Goal: Information Seeking & Learning: Learn about a topic

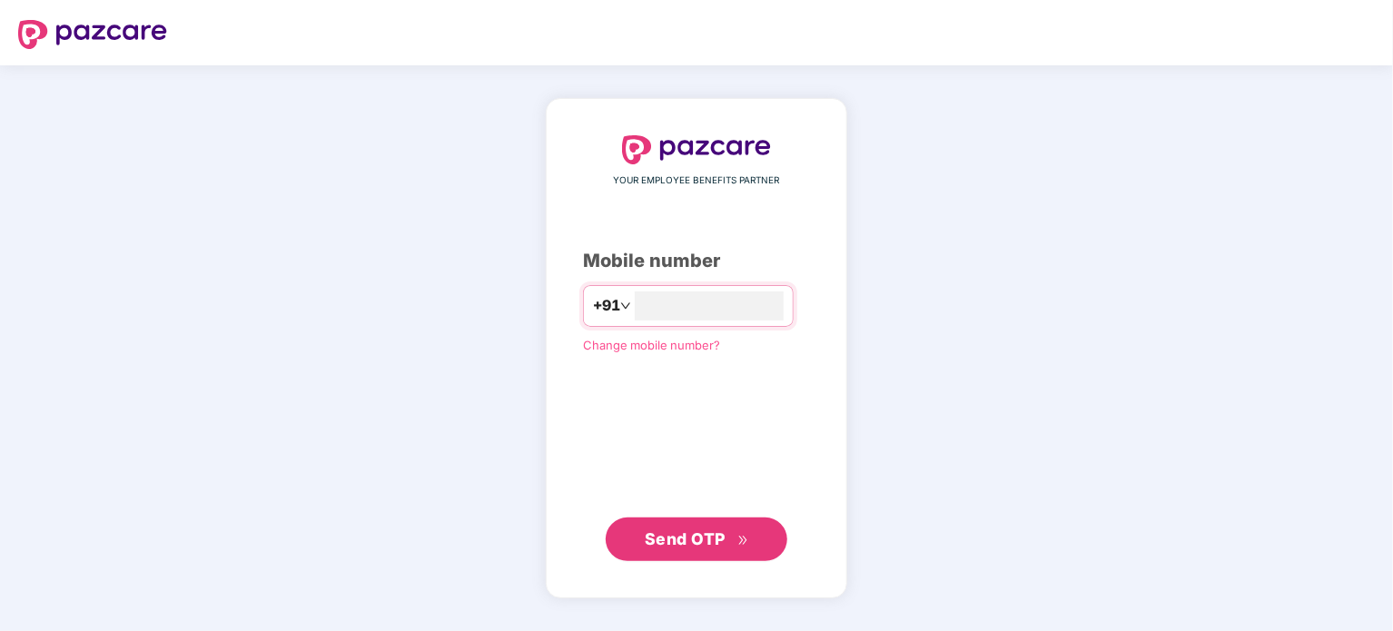
type input "**********"
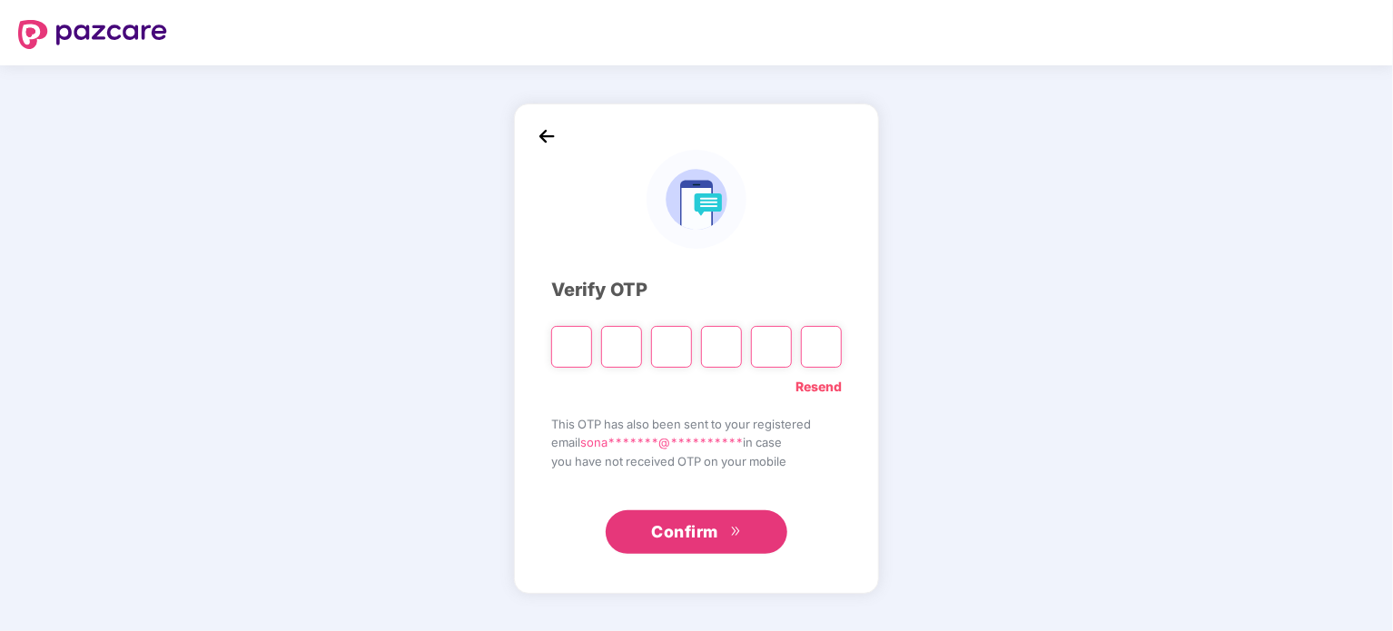
type input "*"
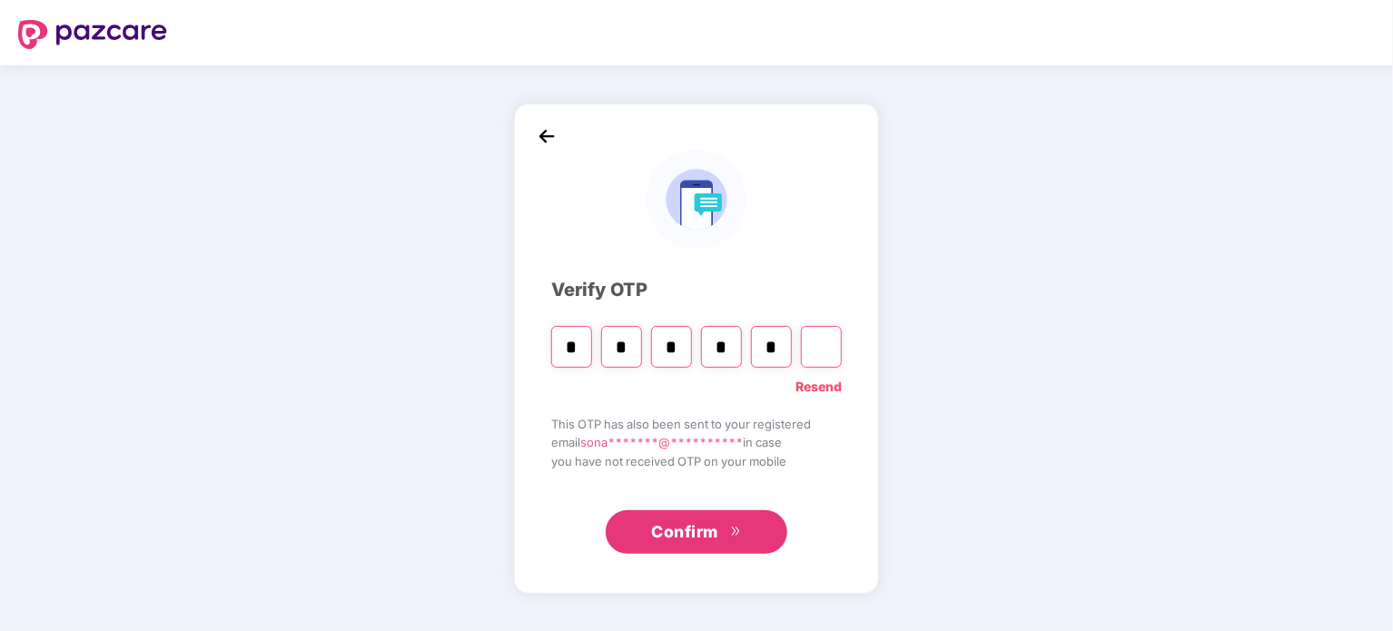
type input "*"
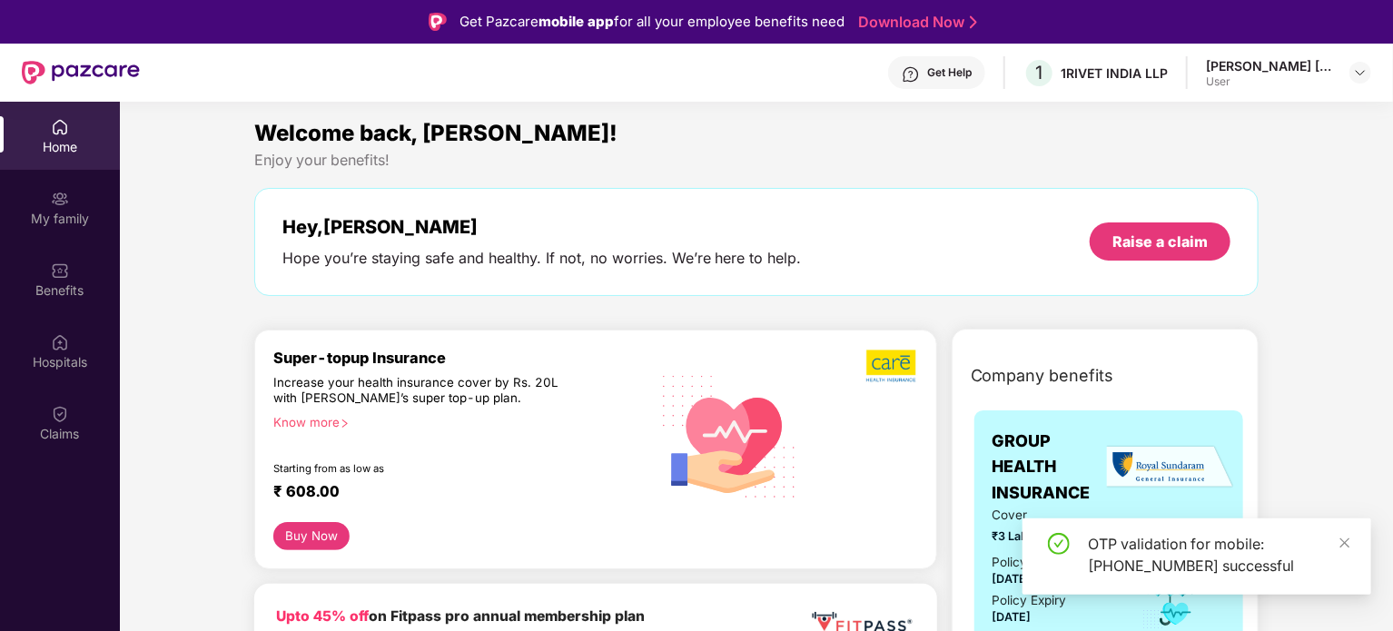
click at [49, 202] on div "My family" at bounding box center [60, 207] width 120 height 68
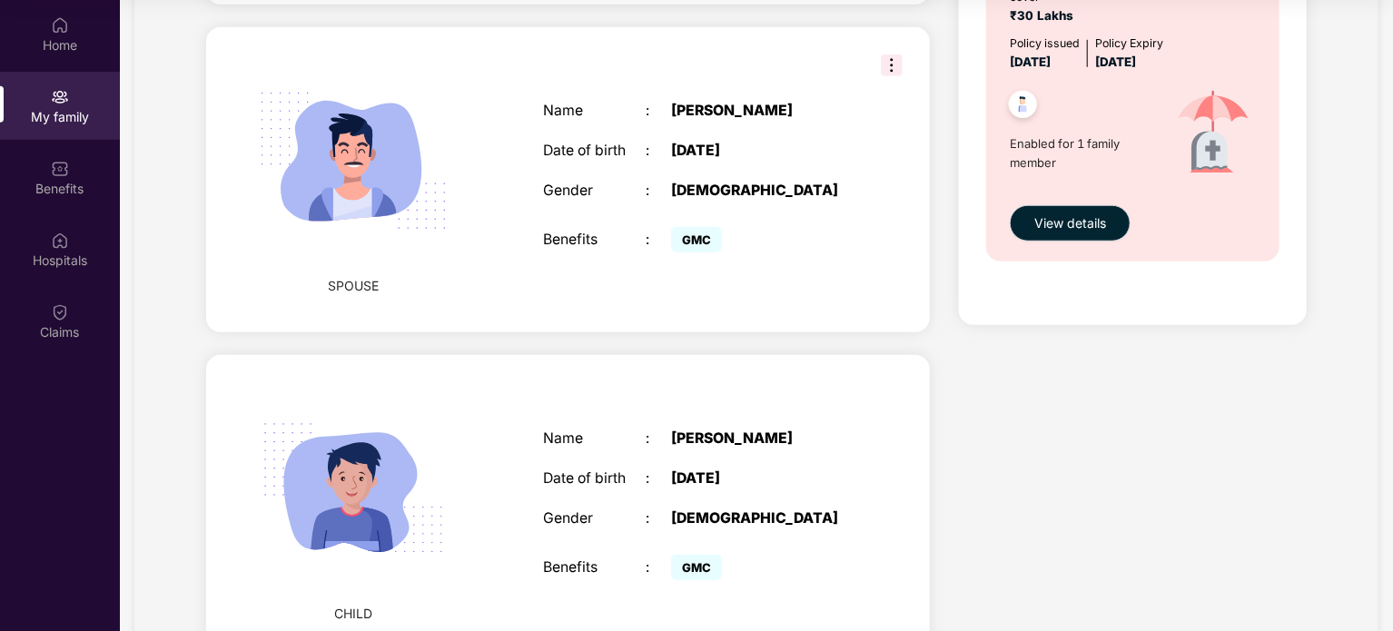
scroll to position [735, 0]
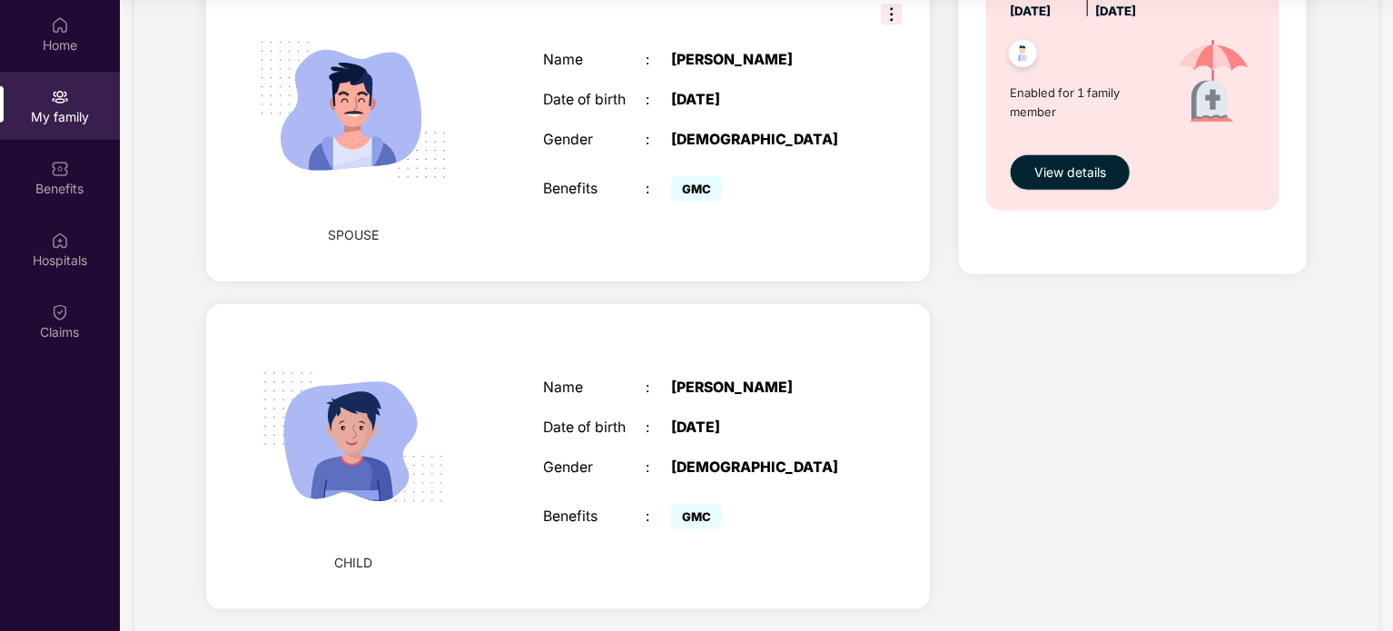
click at [1144, 402] on div "Health Cover cover ₹3 Lakhs Policy issued [DATE] Policy Expiry [DATE] Enabled f…" at bounding box center [1132, 5] width 377 height 1253
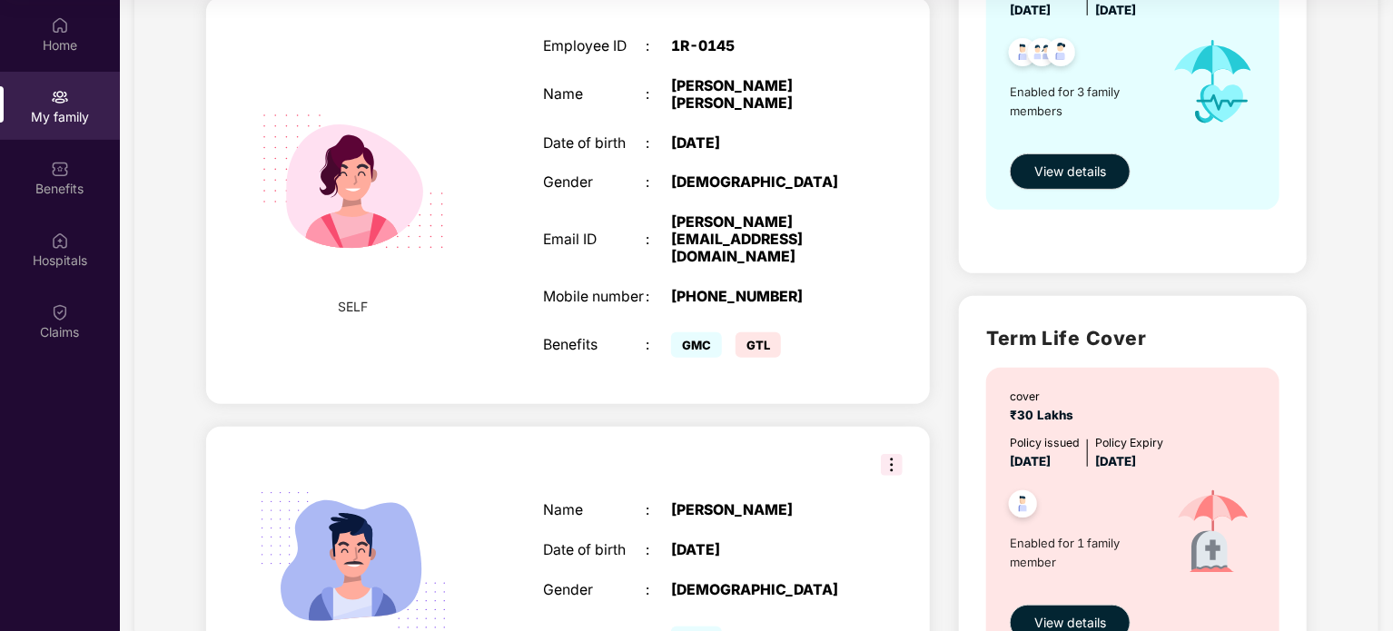
scroll to position [363, 0]
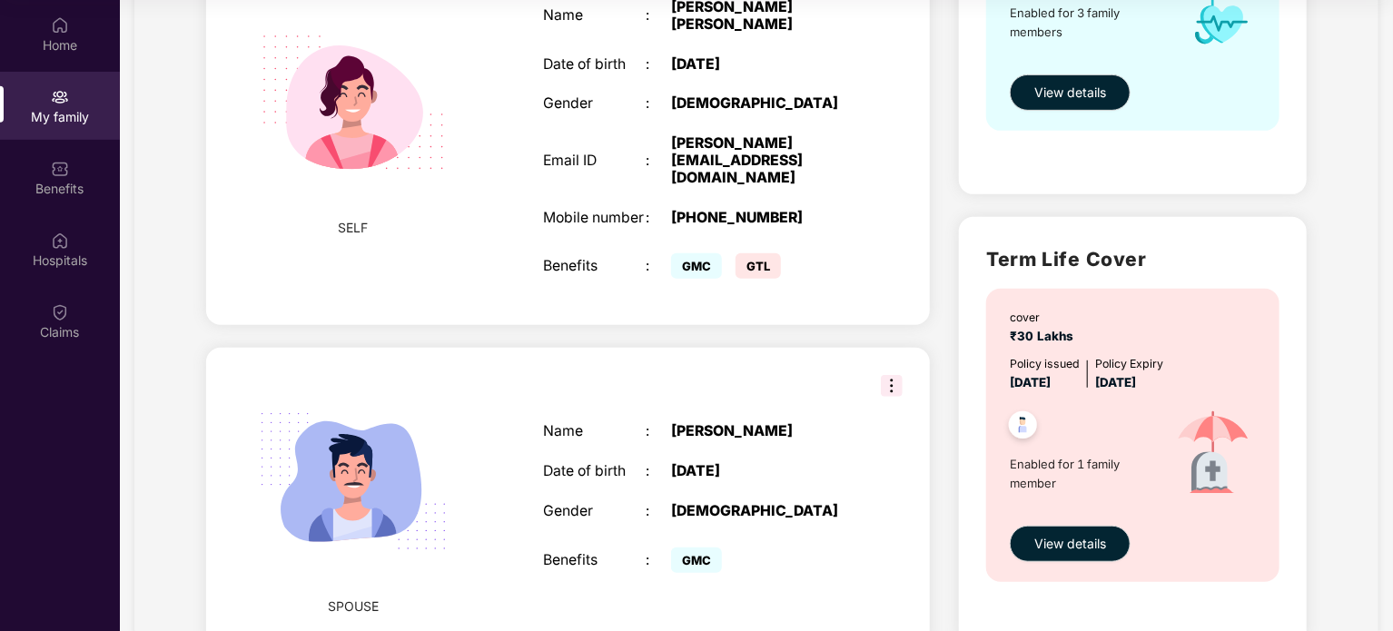
click at [902, 348] on div "SPOUSE Name : [PERSON_NAME] Date of birth : [DEMOGRAPHIC_DATA] Gender : [DEMOGR…" at bounding box center [568, 500] width 724 height 305
click at [895, 375] on img at bounding box center [892, 386] width 22 height 22
click at [946, 417] on div "Health Cover cover ₹3 Lakhs Policy issued [DATE] Policy Expiry [DATE] Enabled f…" at bounding box center [1132, 376] width 377 height 1253
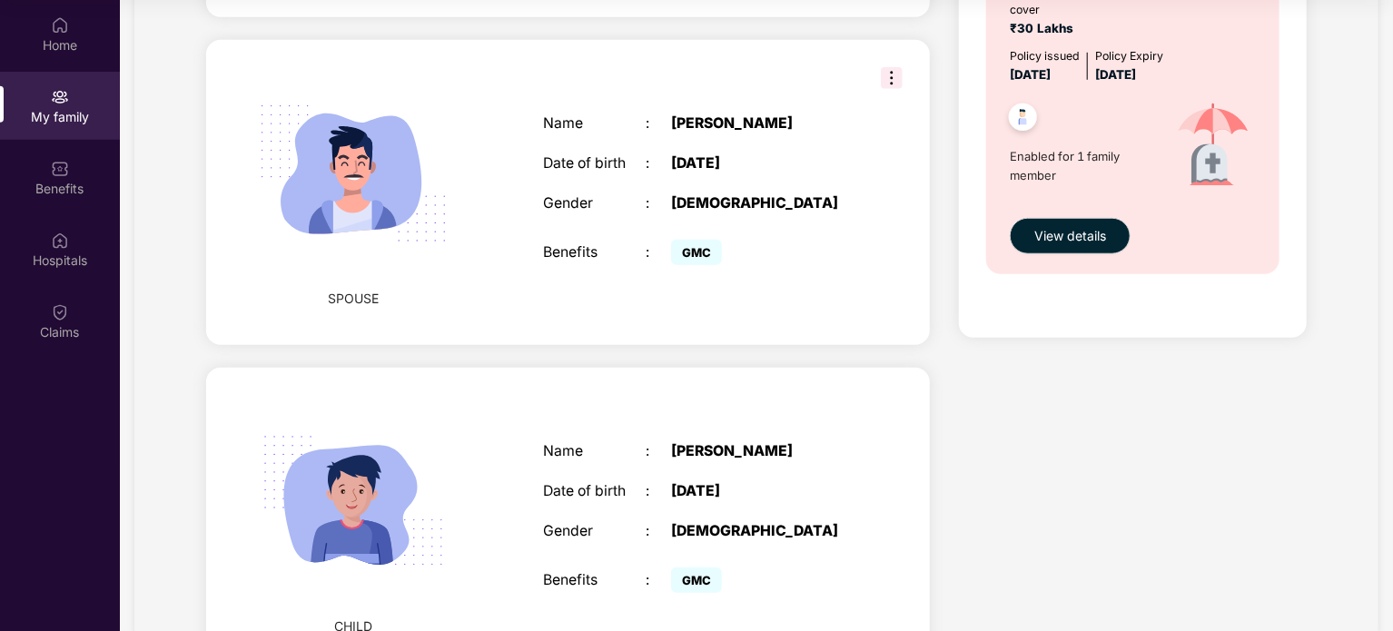
scroll to position [735, 0]
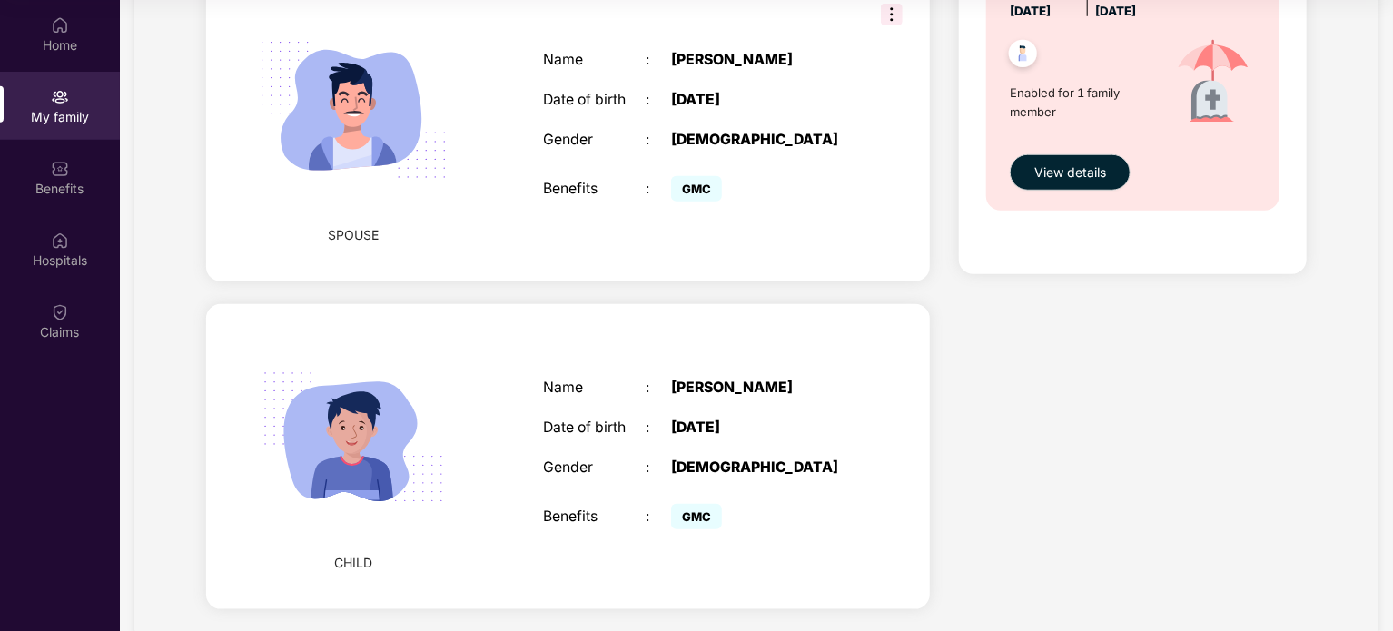
click at [998, 408] on div "Health Cover cover ₹3 Lakhs Policy issued [DATE] Policy Expiry [DATE] Enabled f…" at bounding box center [1132, 5] width 377 height 1253
click at [1092, 490] on div "Health Cover cover ₹3 Lakhs Policy issued [DATE] Policy Expiry [DATE] Enabled f…" at bounding box center [1132, 5] width 377 height 1253
click at [94, 190] on div "Benefits" at bounding box center [60, 189] width 120 height 18
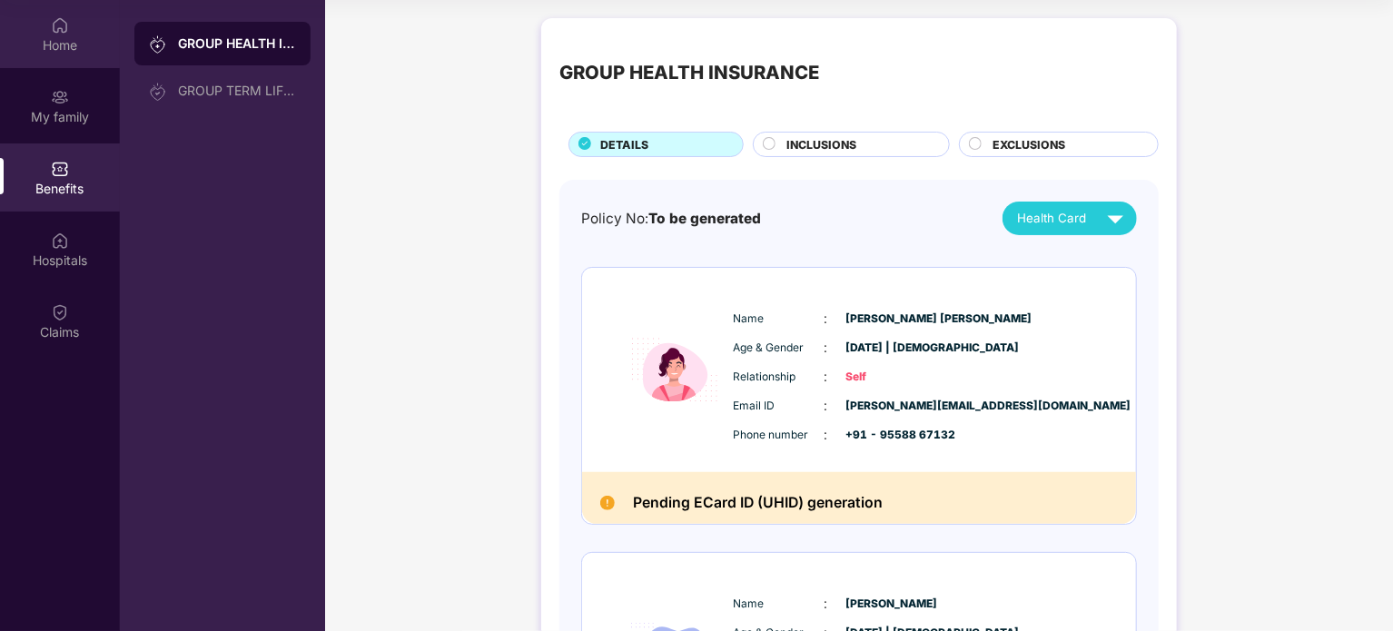
click at [64, 64] on div "Home" at bounding box center [60, 34] width 120 height 68
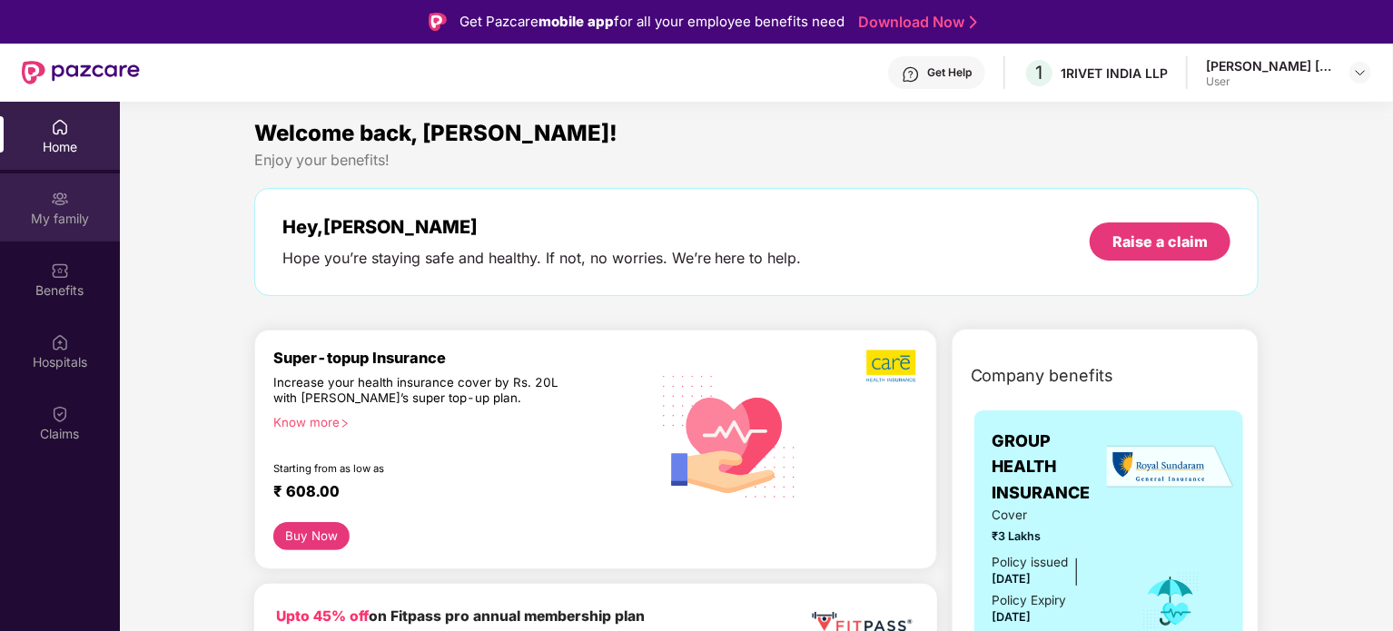
click at [87, 221] on div "My family" at bounding box center [60, 219] width 120 height 18
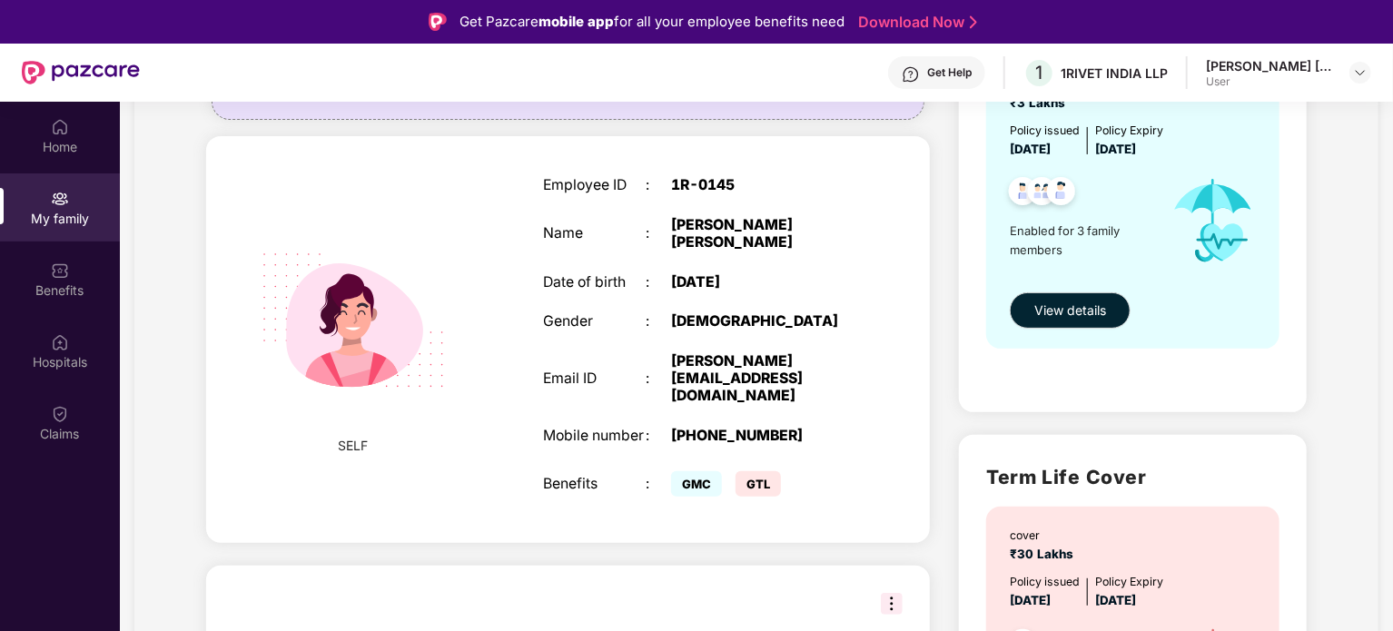
scroll to position [272, 0]
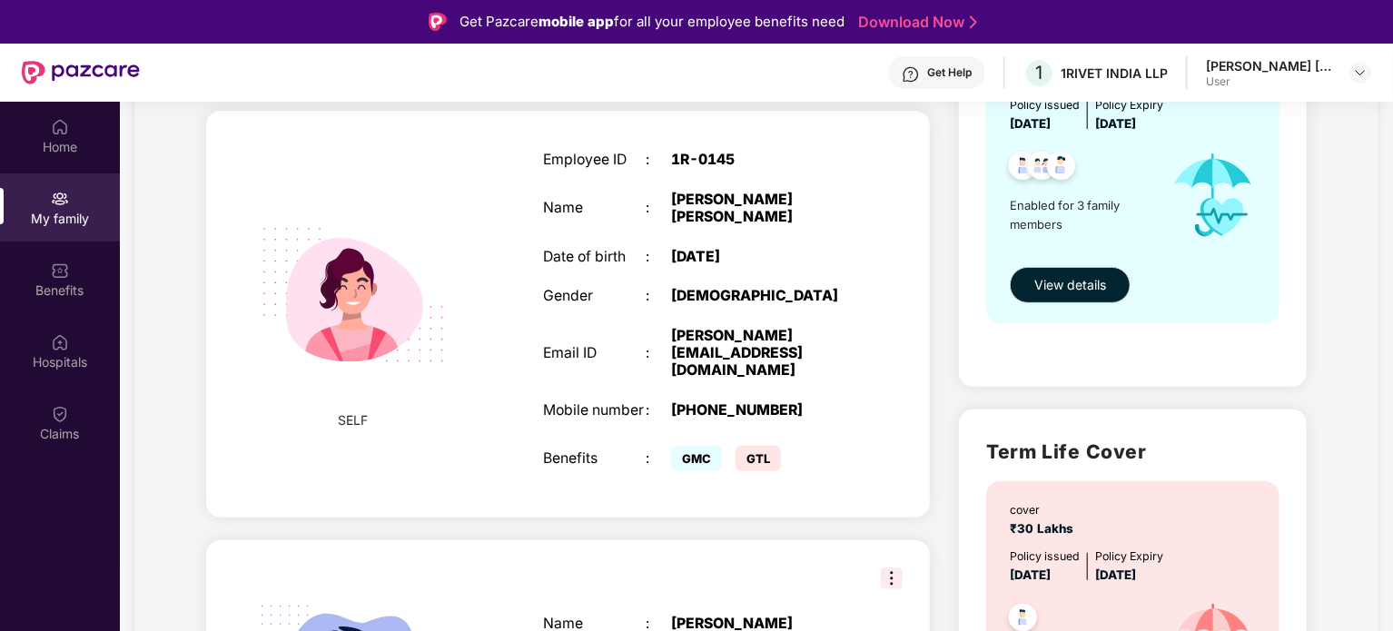
click at [1061, 278] on span "View details" at bounding box center [1070, 285] width 72 height 20
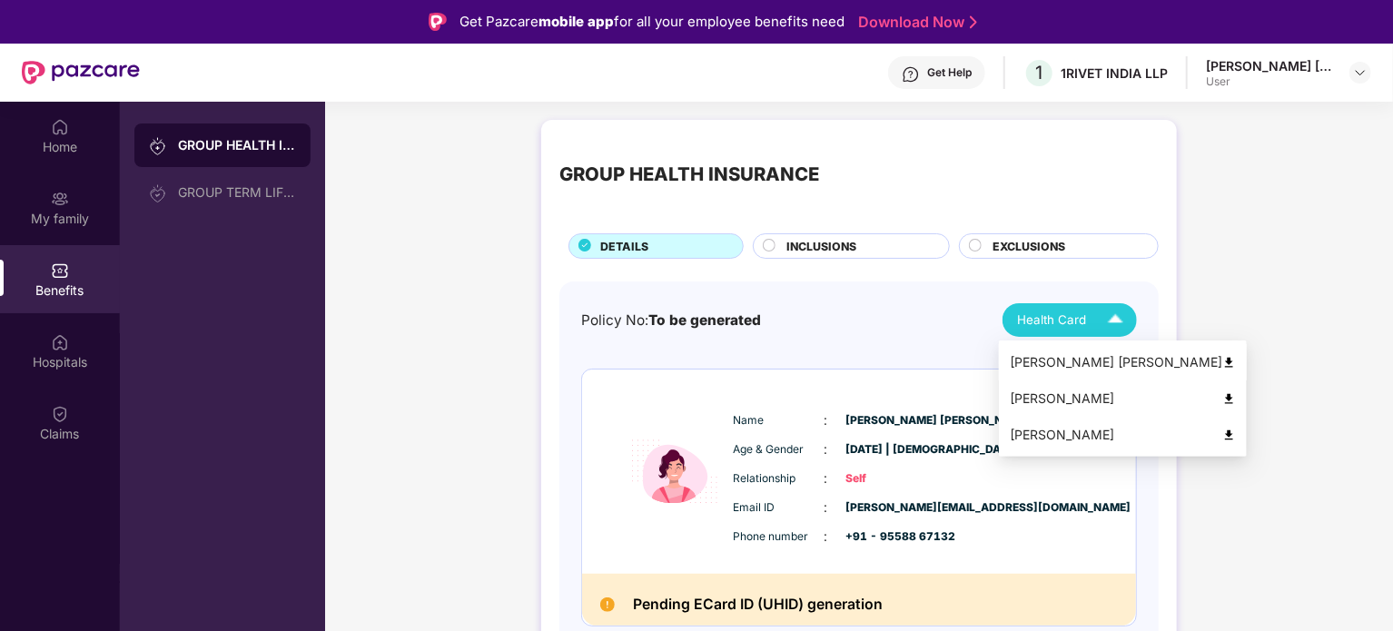
click at [1057, 351] on li "[PERSON_NAME] [PERSON_NAME]" at bounding box center [1123, 362] width 248 height 36
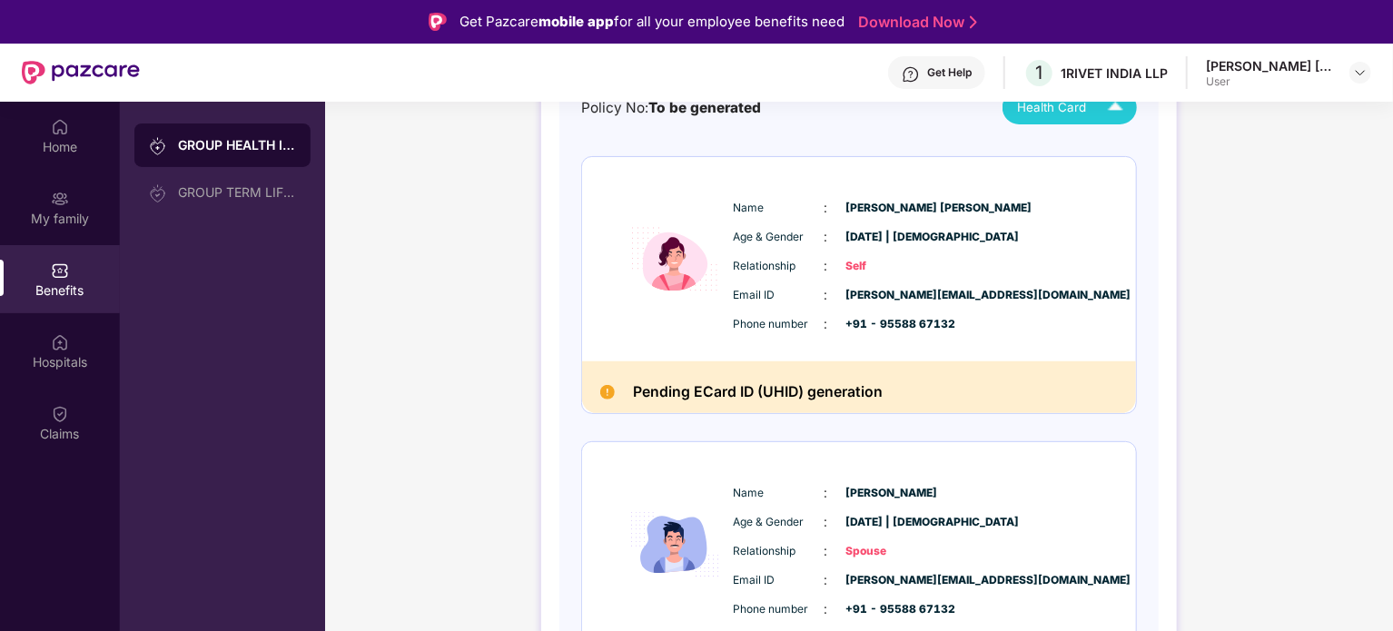
scroll to position [91, 0]
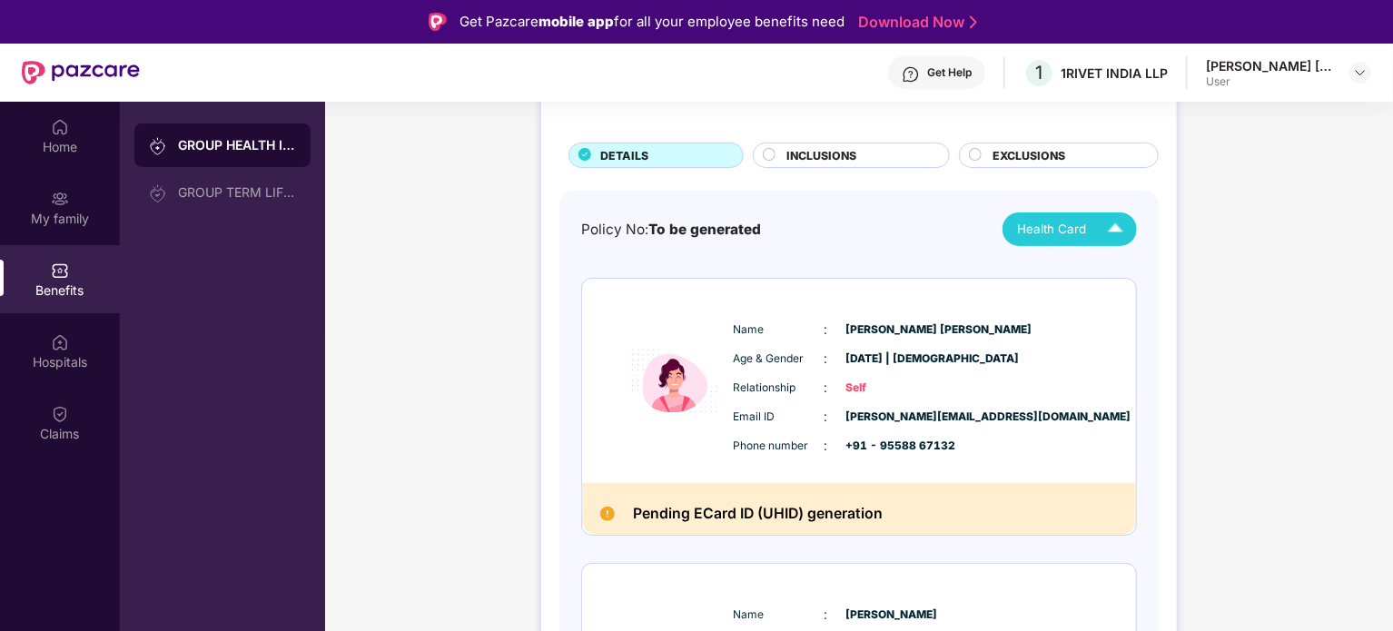
click at [1246, 417] on div "GROUP HEALTH INSURANCE DETAILS INCLUSIONS EXCLUSIONS Policy No: To be generated…" at bounding box center [859, 619] width 1068 height 1199
click at [70, 285] on div "Benefits" at bounding box center [60, 291] width 120 height 18
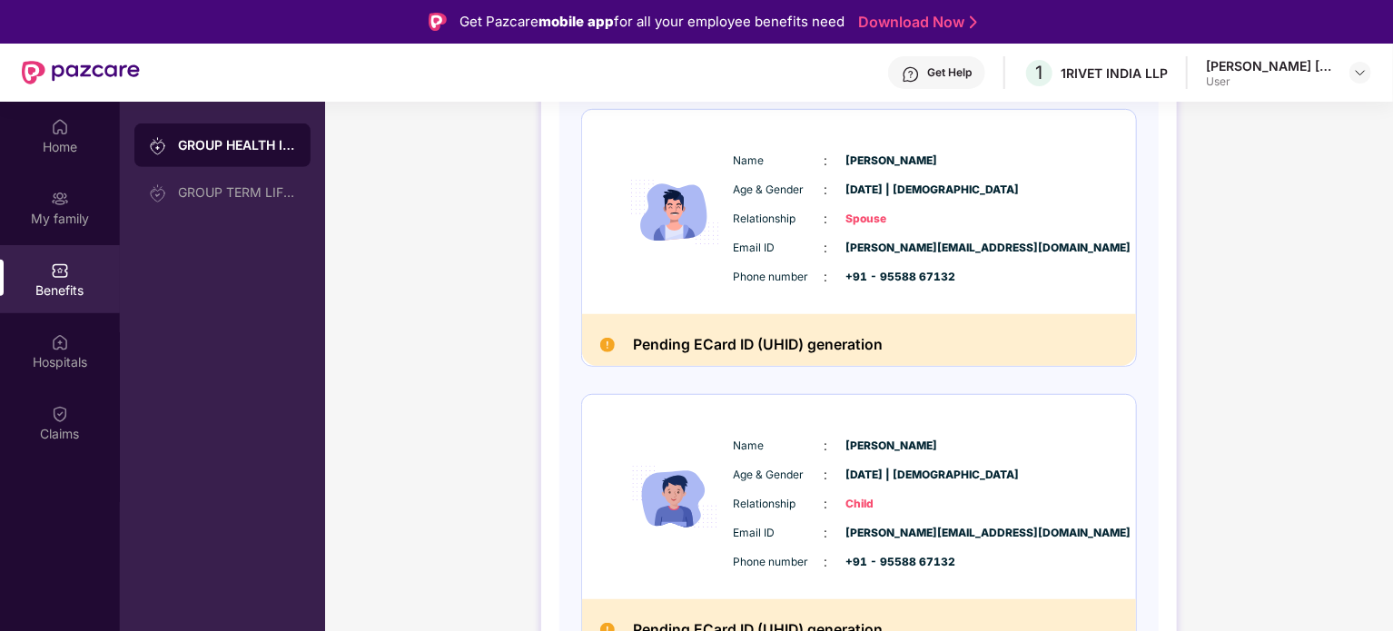
scroll to position [0, 0]
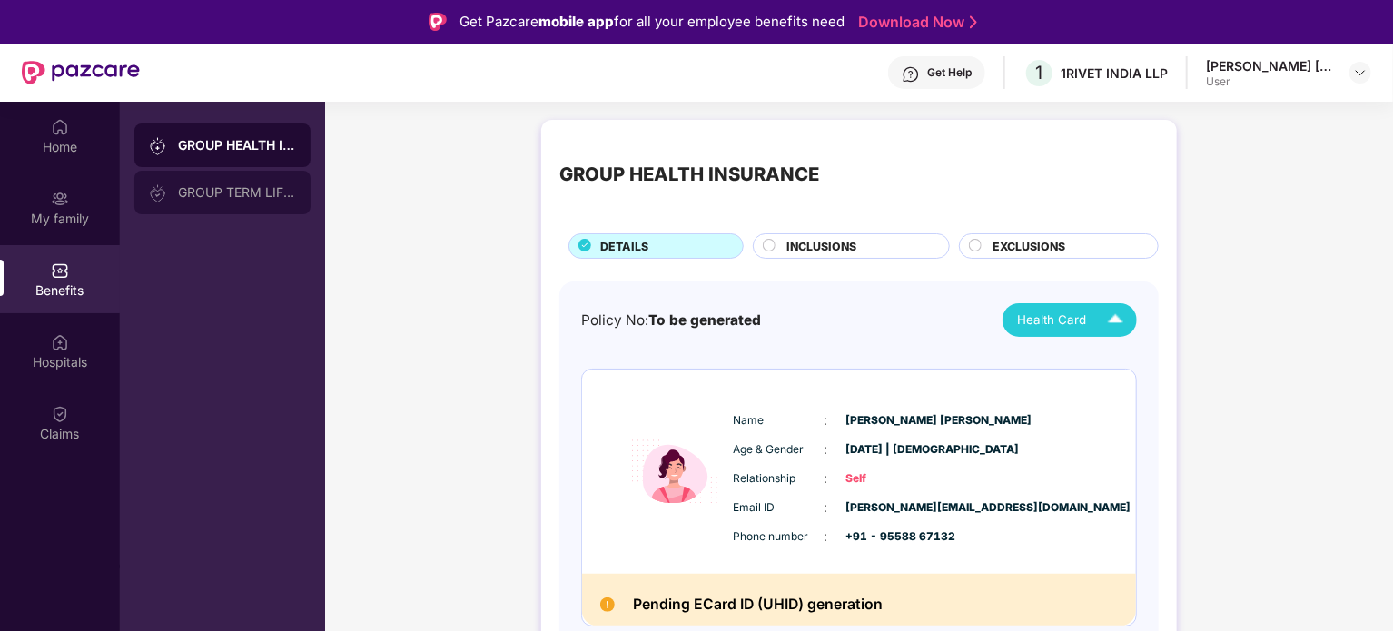
click at [216, 183] on div "GROUP TERM LIFE INSURANCE" at bounding box center [222, 193] width 176 height 44
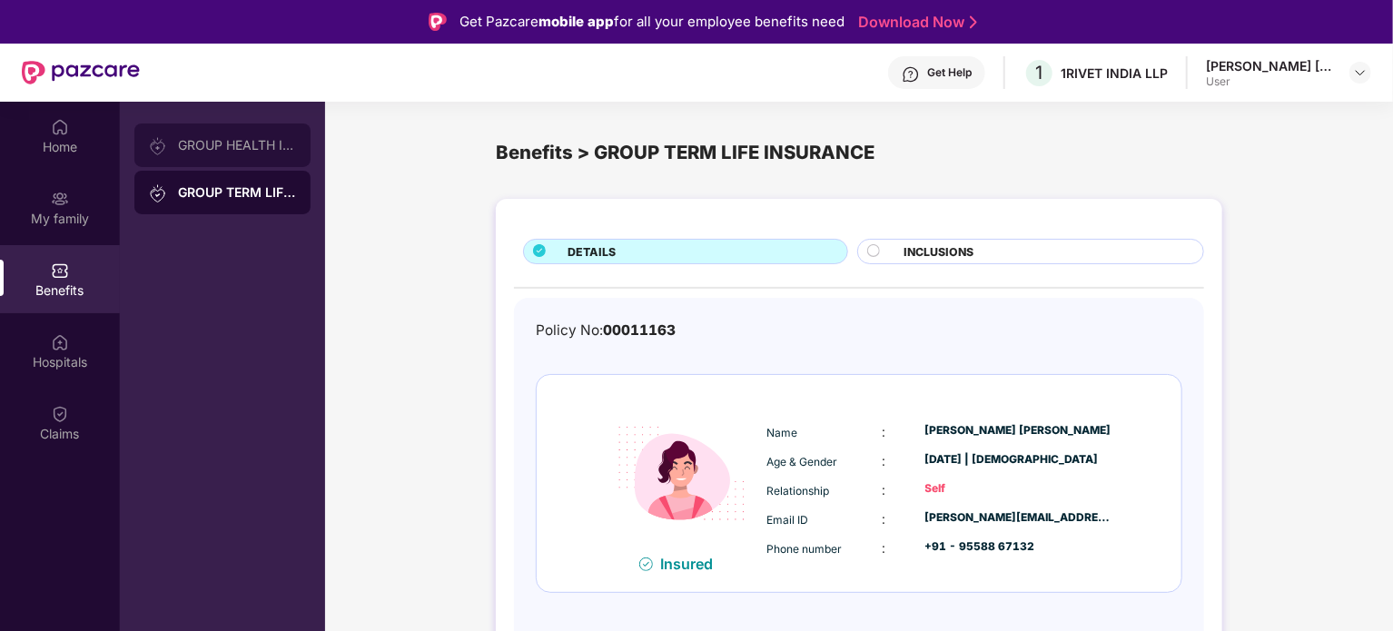
click at [243, 153] on div "GROUP HEALTH INSURANCE" at bounding box center [222, 146] width 176 height 44
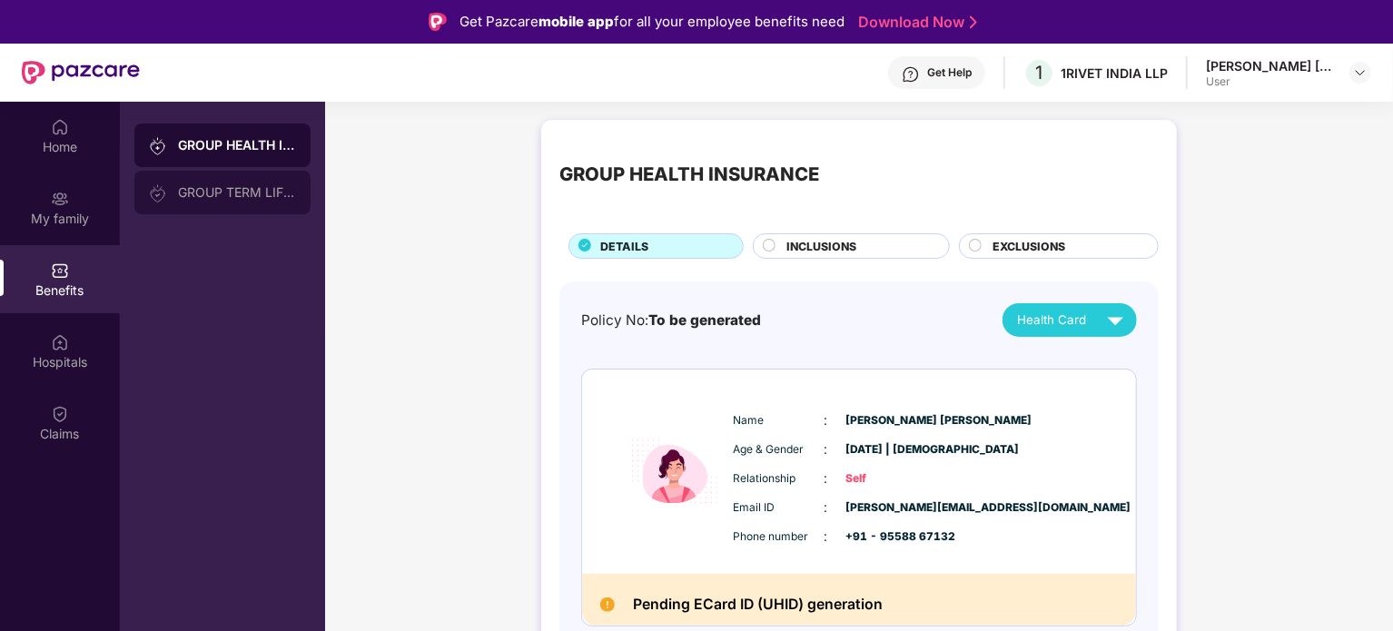
click at [237, 190] on div "GROUP TERM LIFE INSURANCE" at bounding box center [237, 192] width 118 height 15
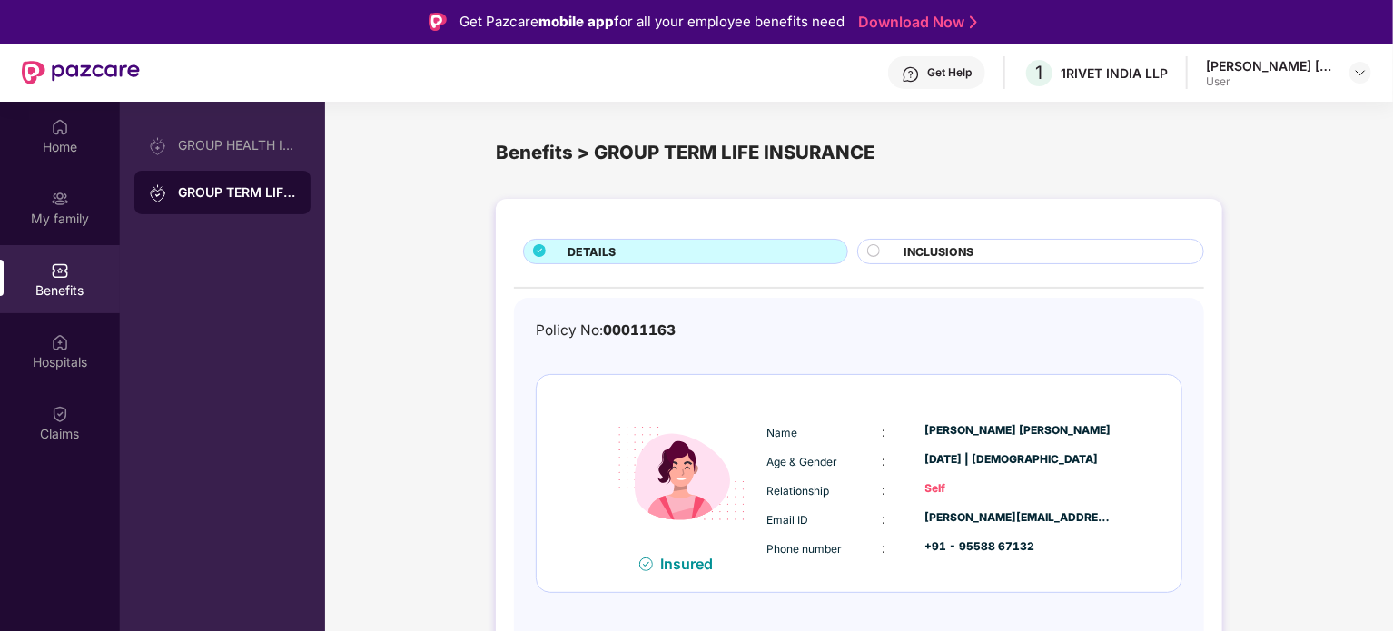
click at [955, 248] on span "INCLUSIONS" at bounding box center [939, 251] width 70 height 17
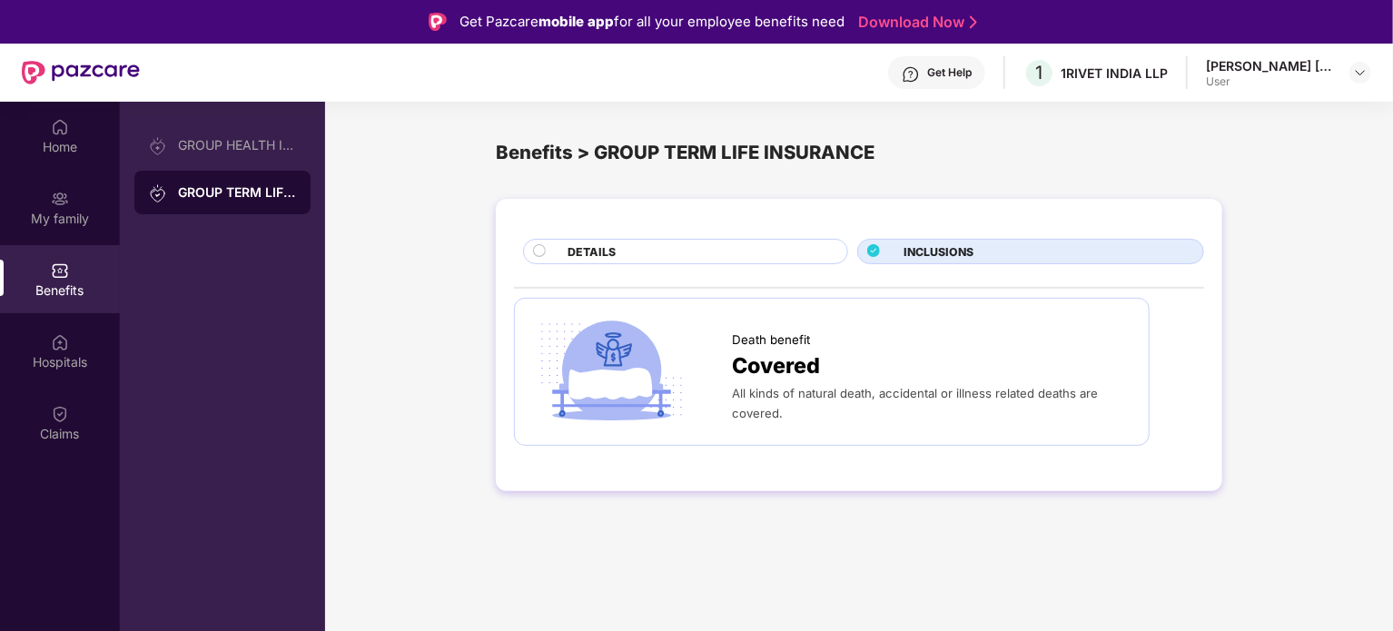
click at [711, 245] on div "DETAILS" at bounding box center [685, 251] width 325 height 25
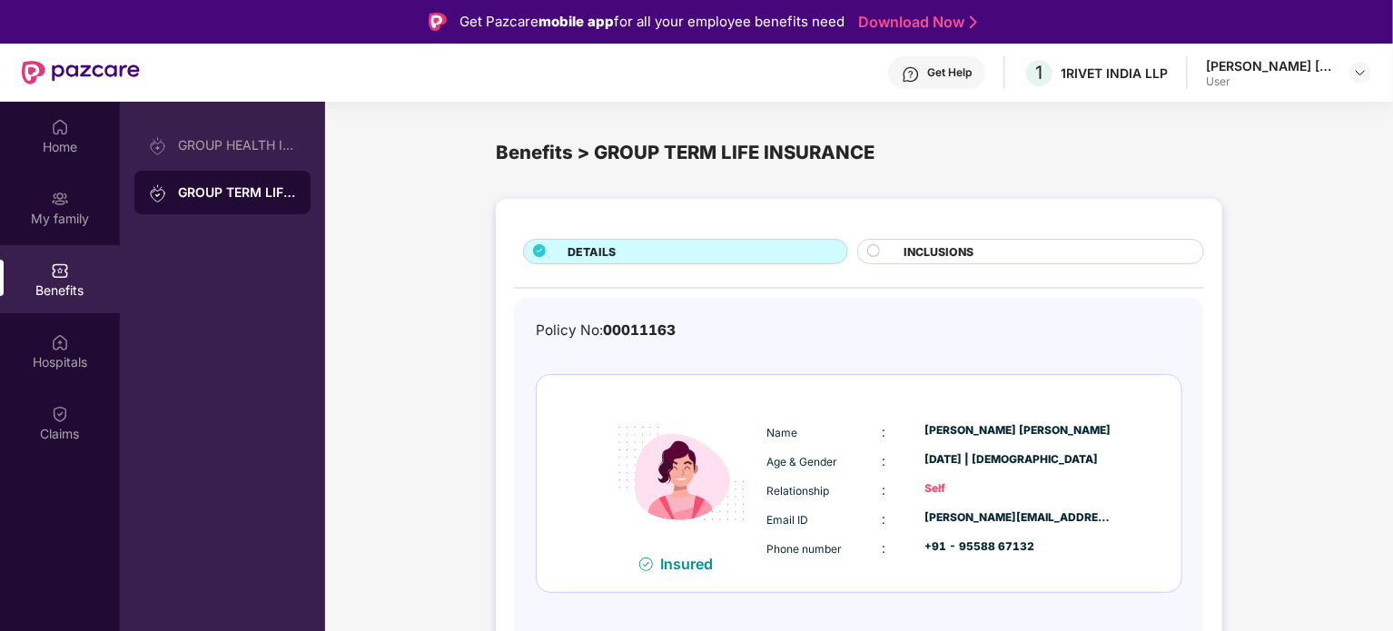
scroll to position [102, 0]
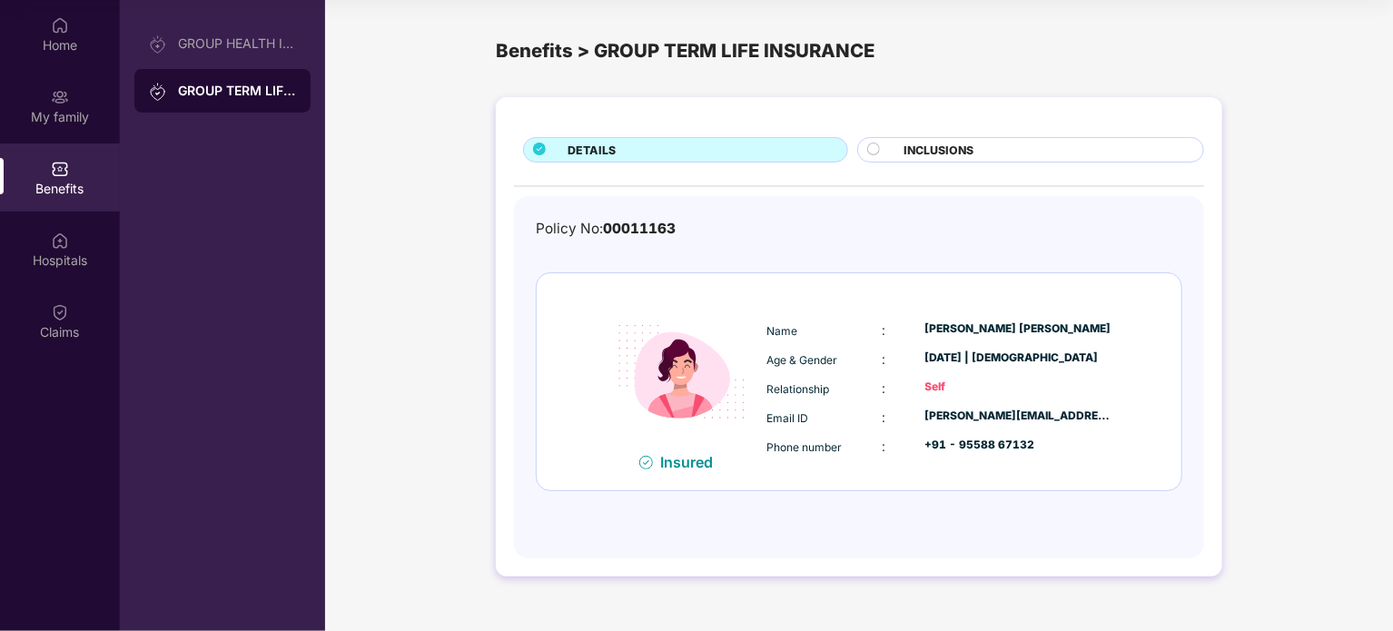
click at [45, 153] on div "Benefits" at bounding box center [60, 177] width 120 height 68
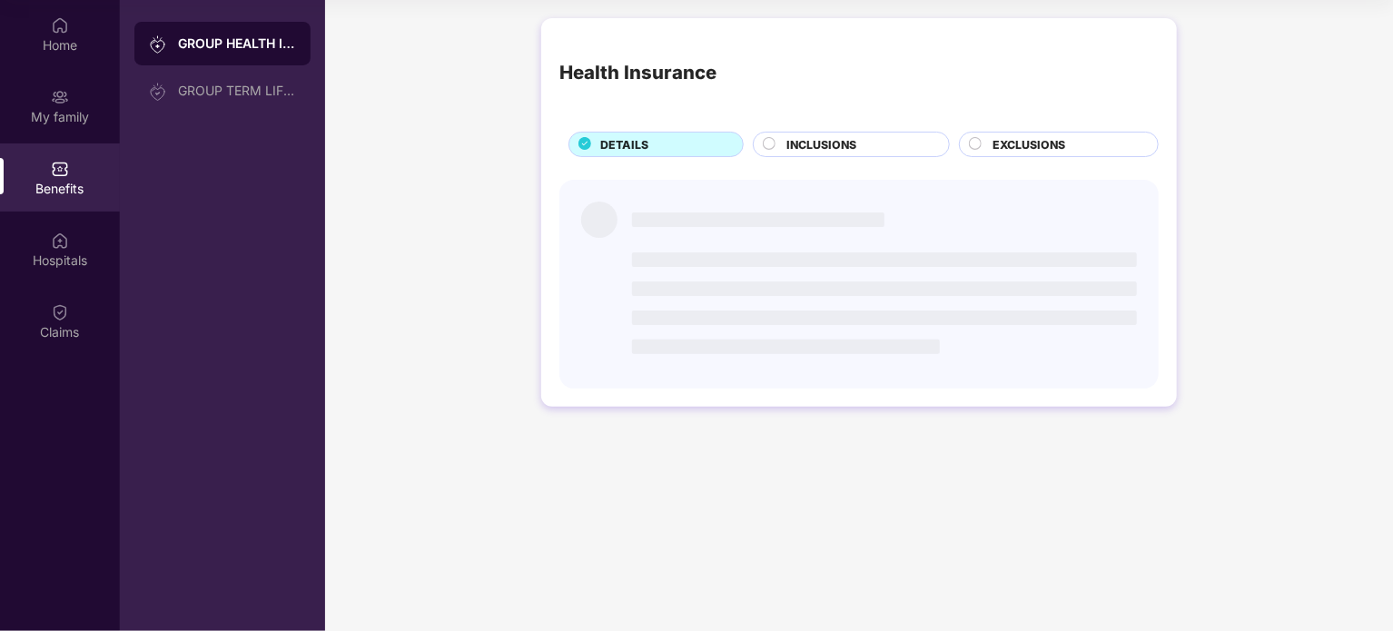
click at [48, 147] on div "Benefits" at bounding box center [60, 177] width 120 height 68
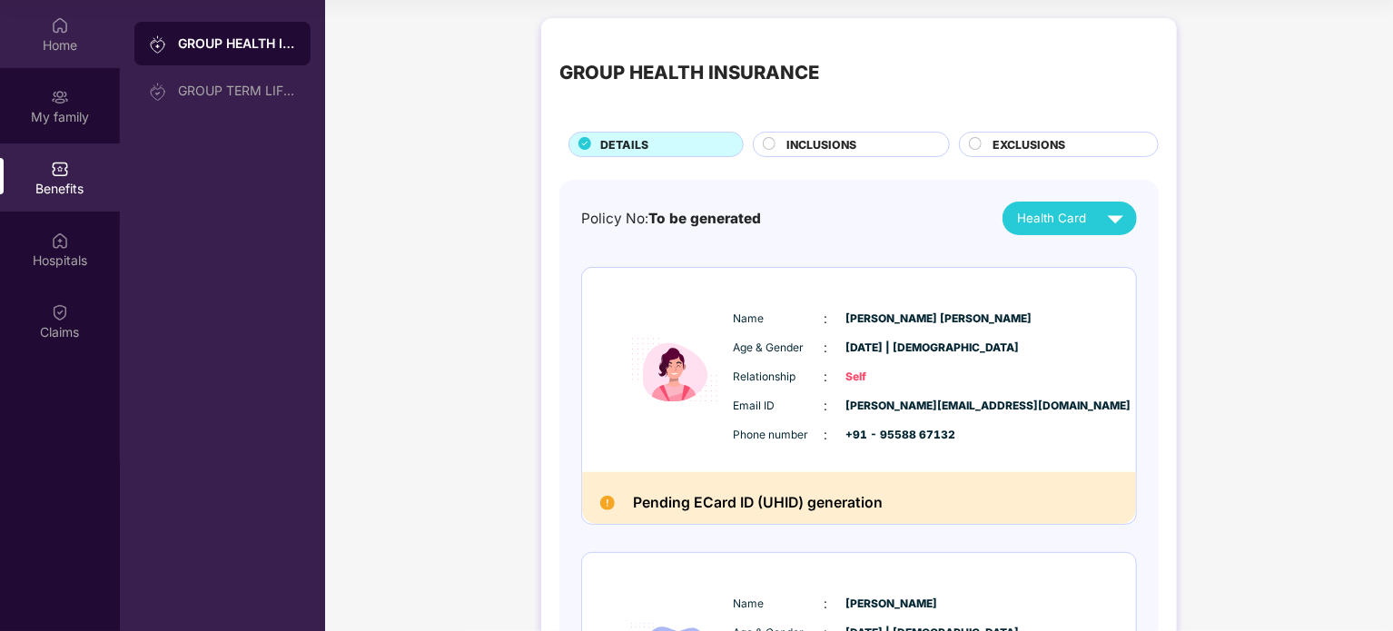
click at [68, 49] on div "Home" at bounding box center [60, 45] width 120 height 18
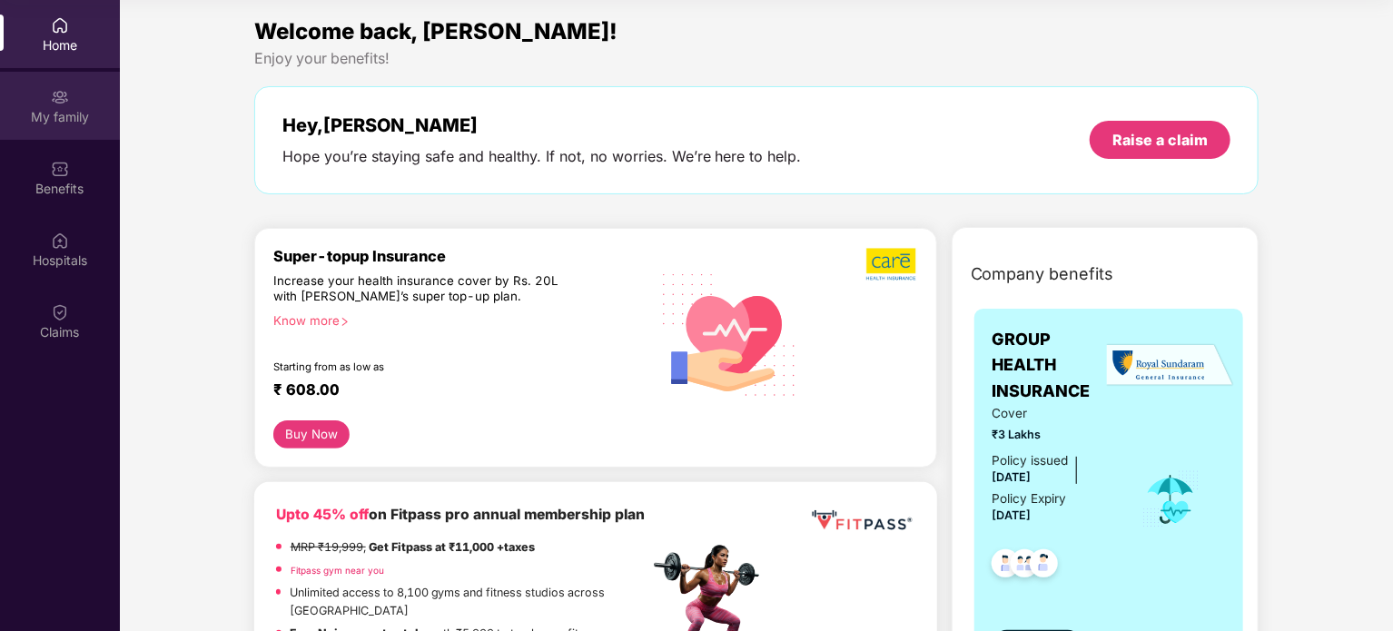
click at [35, 130] on div "My family" at bounding box center [60, 106] width 120 height 68
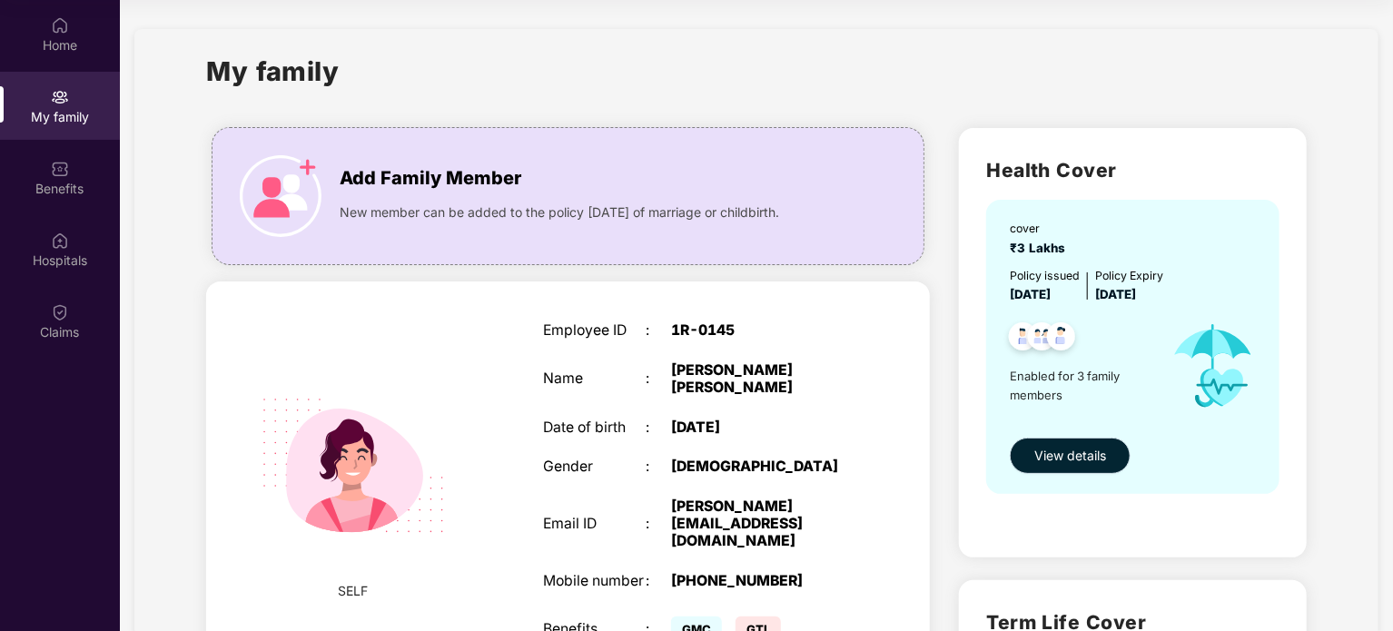
click at [1079, 463] on span "View details" at bounding box center [1070, 456] width 72 height 20
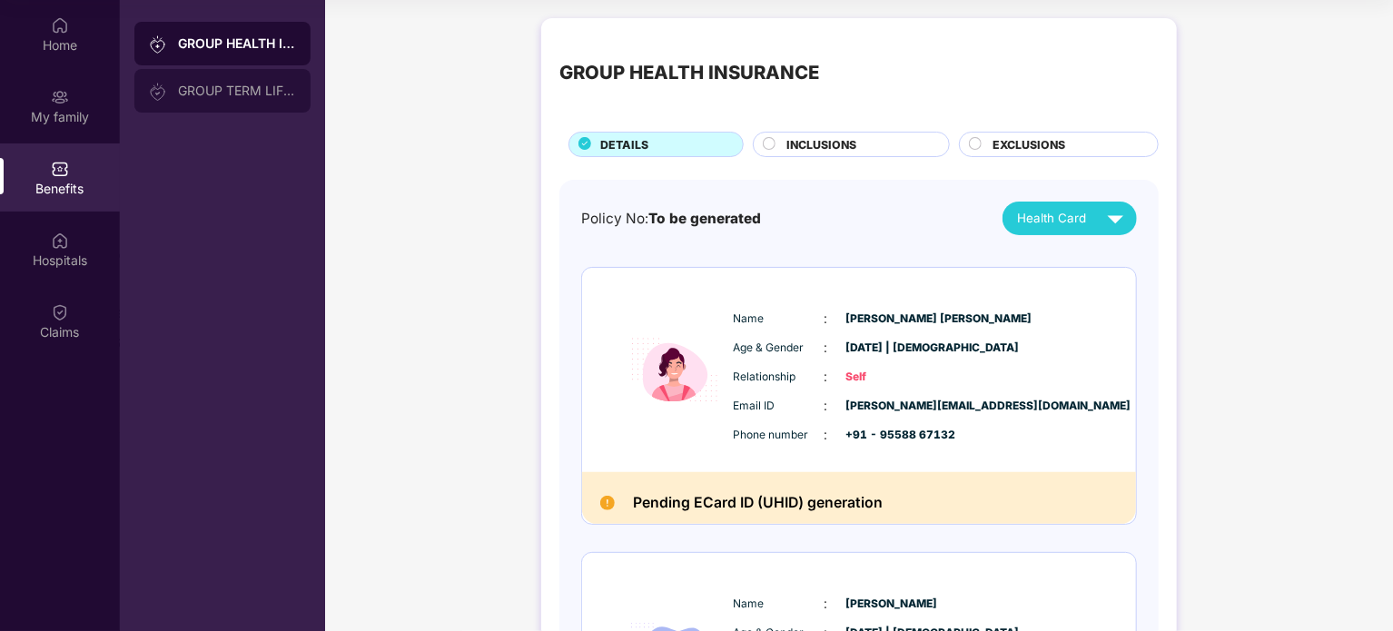
click at [218, 90] on div "GROUP TERM LIFE INSURANCE" at bounding box center [237, 91] width 118 height 15
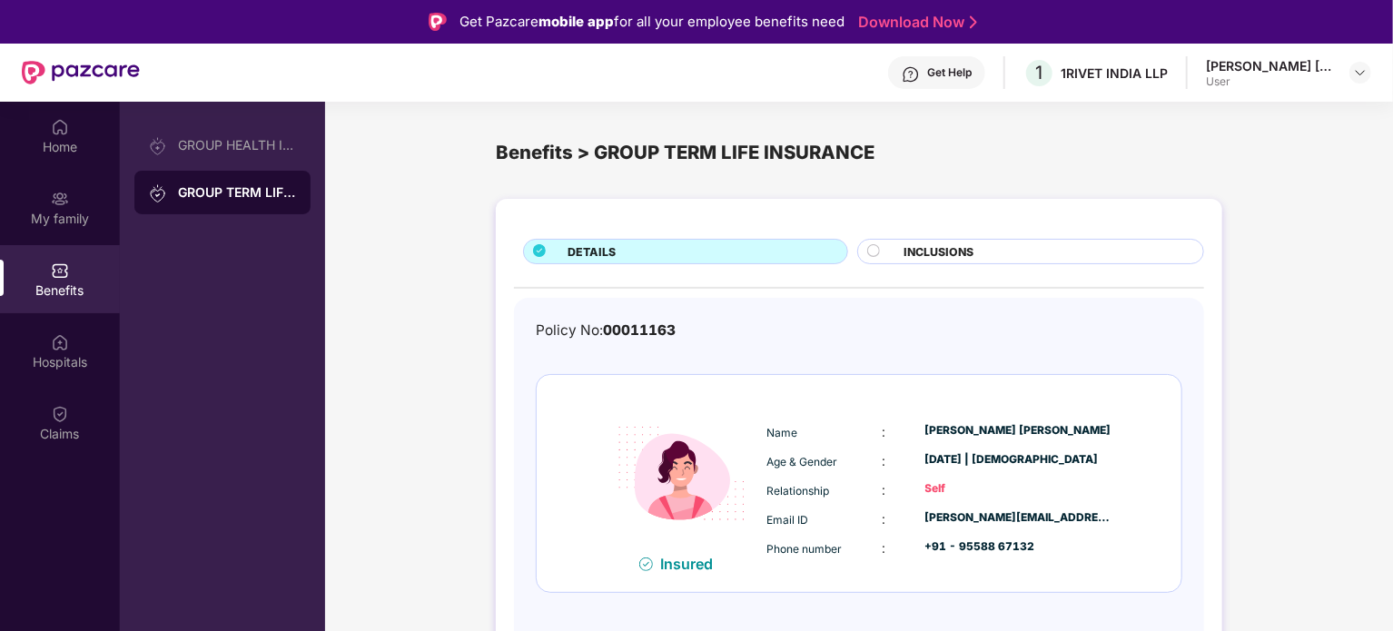
click at [970, 240] on div "INCLUSIONS" at bounding box center [1030, 251] width 347 height 25
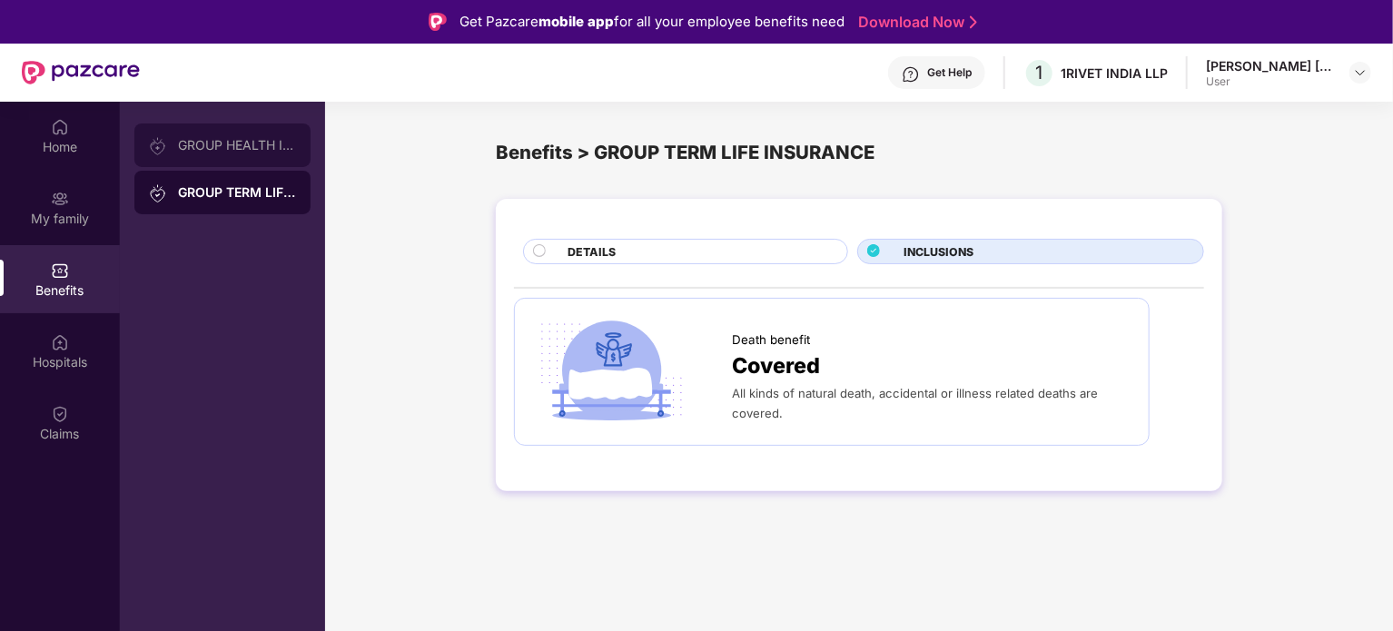
click at [201, 145] on div "GROUP HEALTH INSURANCE" at bounding box center [237, 145] width 118 height 15
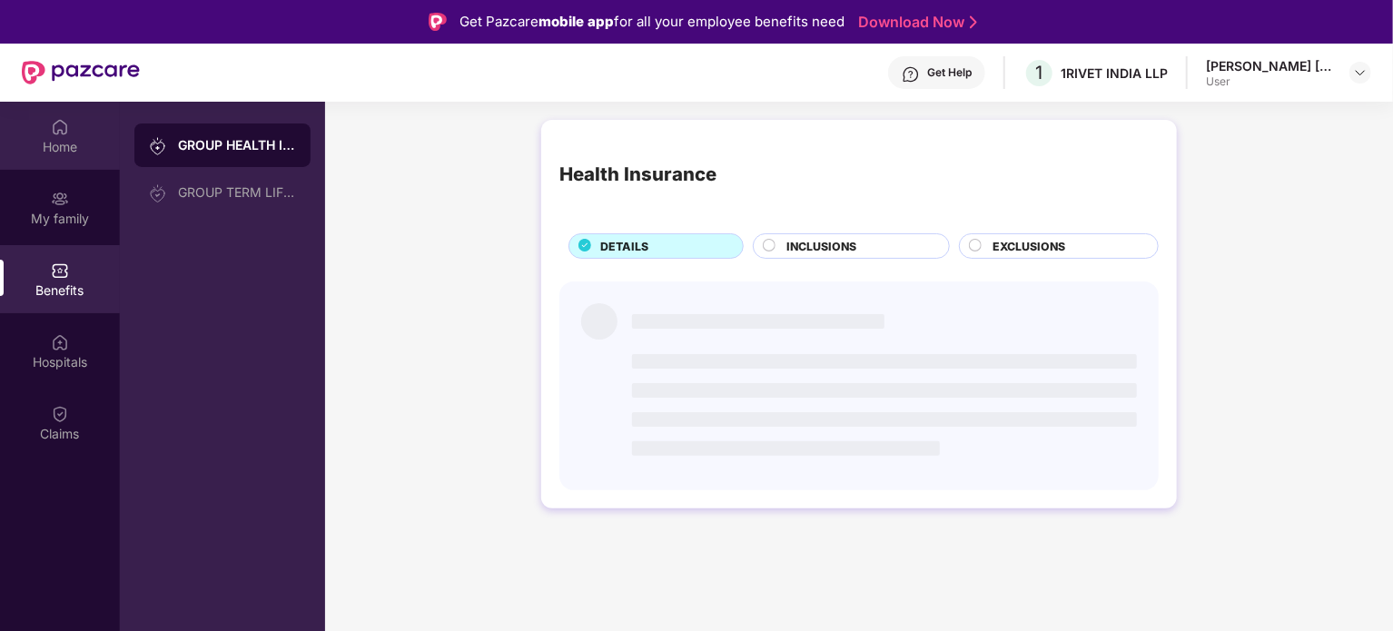
click at [82, 148] on div "Home" at bounding box center [60, 147] width 120 height 18
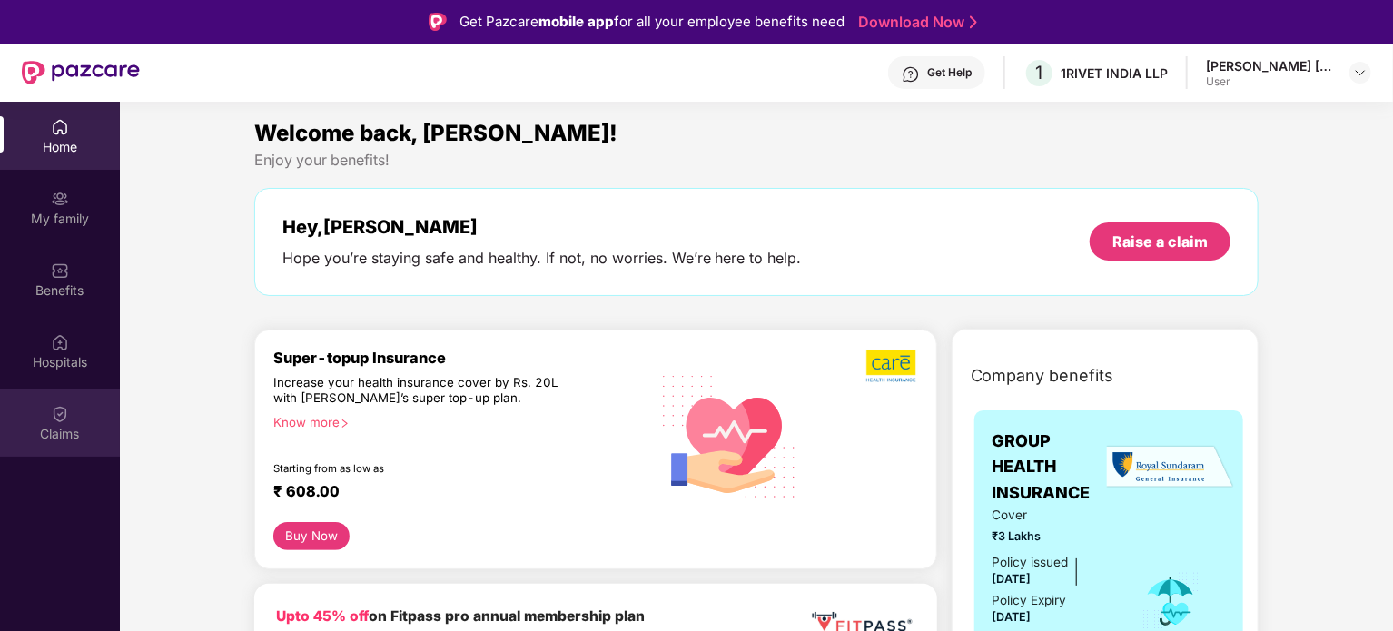
click at [60, 420] on img at bounding box center [60, 414] width 18 height 18
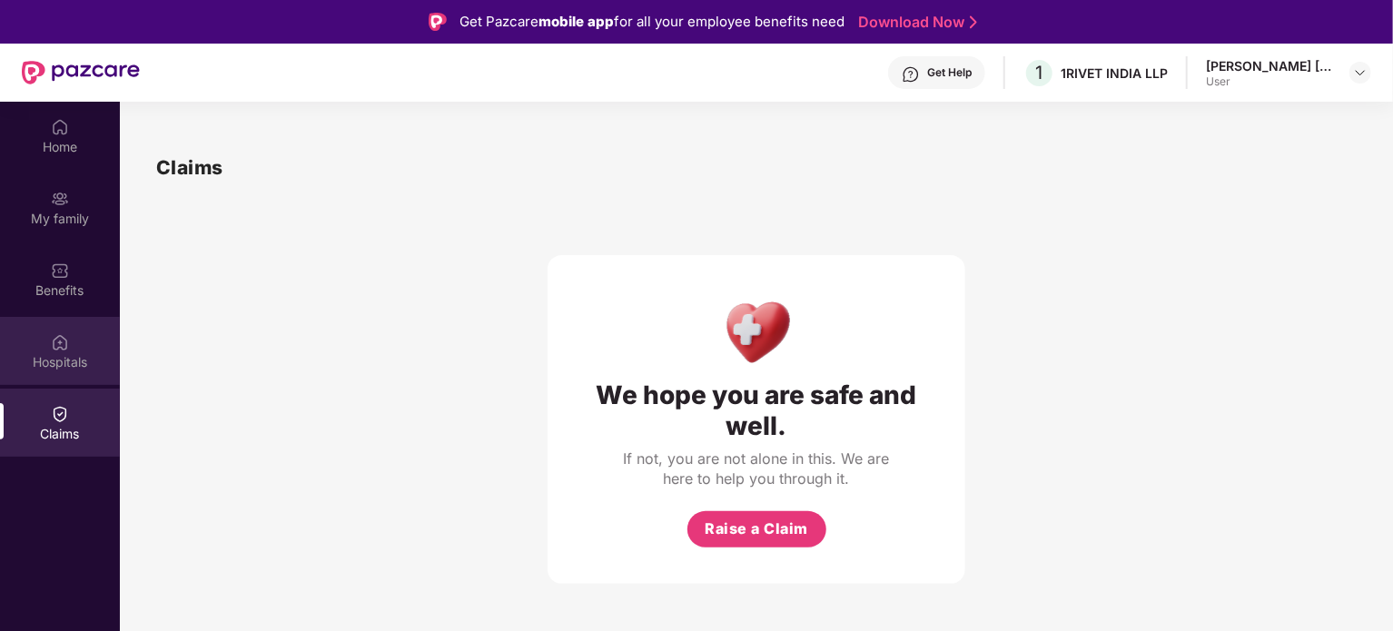
click at [63, 344] on img at bounding box center [60, 342] width 18 height 18
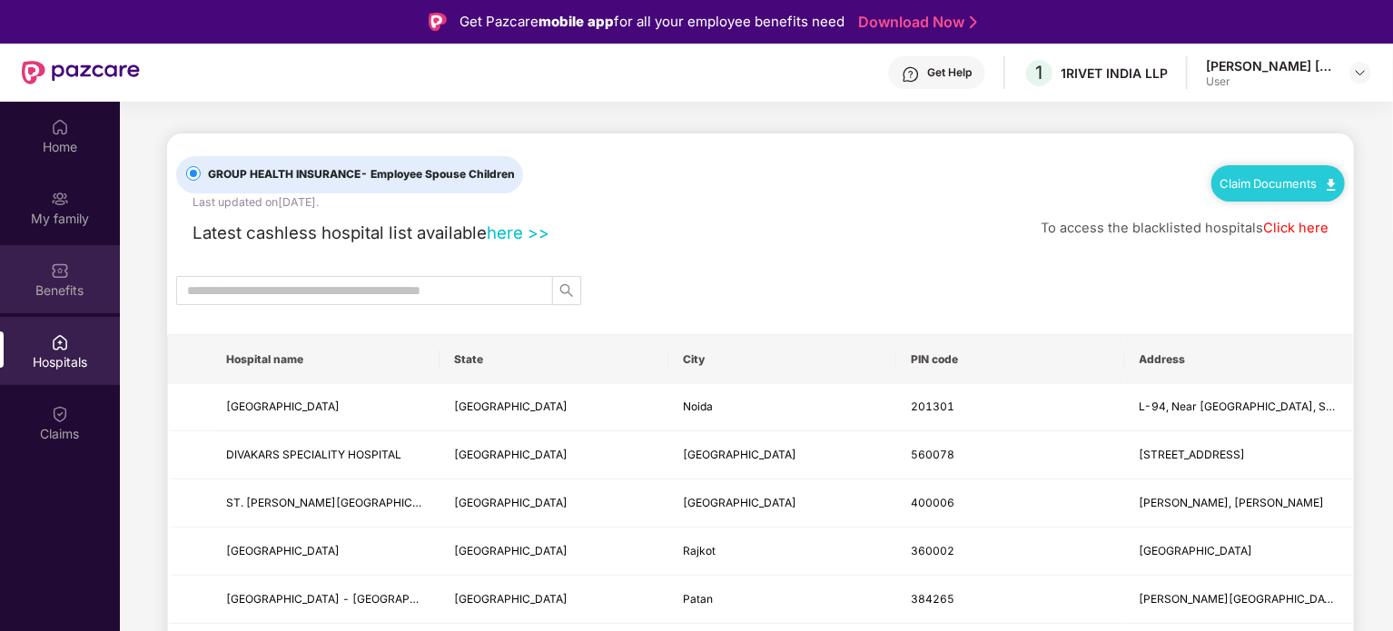
click at [60, 269] on img at bounding box center [60, 271] width 18 height 18
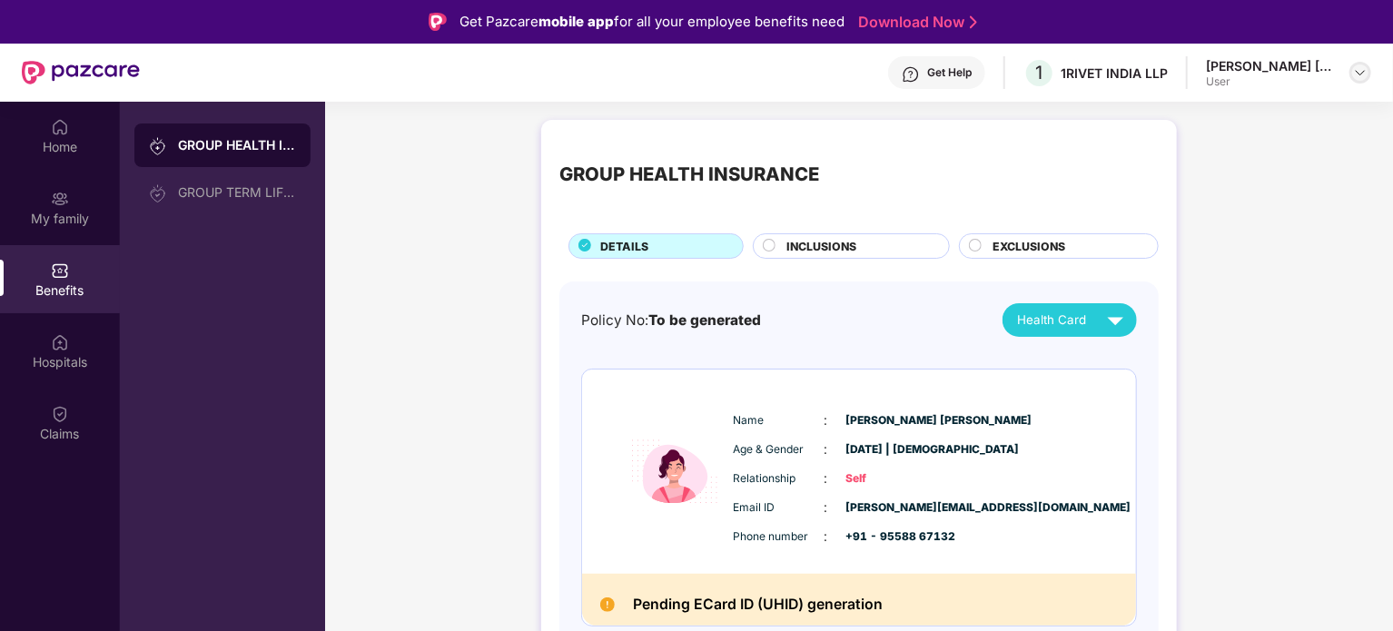
click at [1361, 79] on img at bounding box center [1360, 72] width 15 height 15
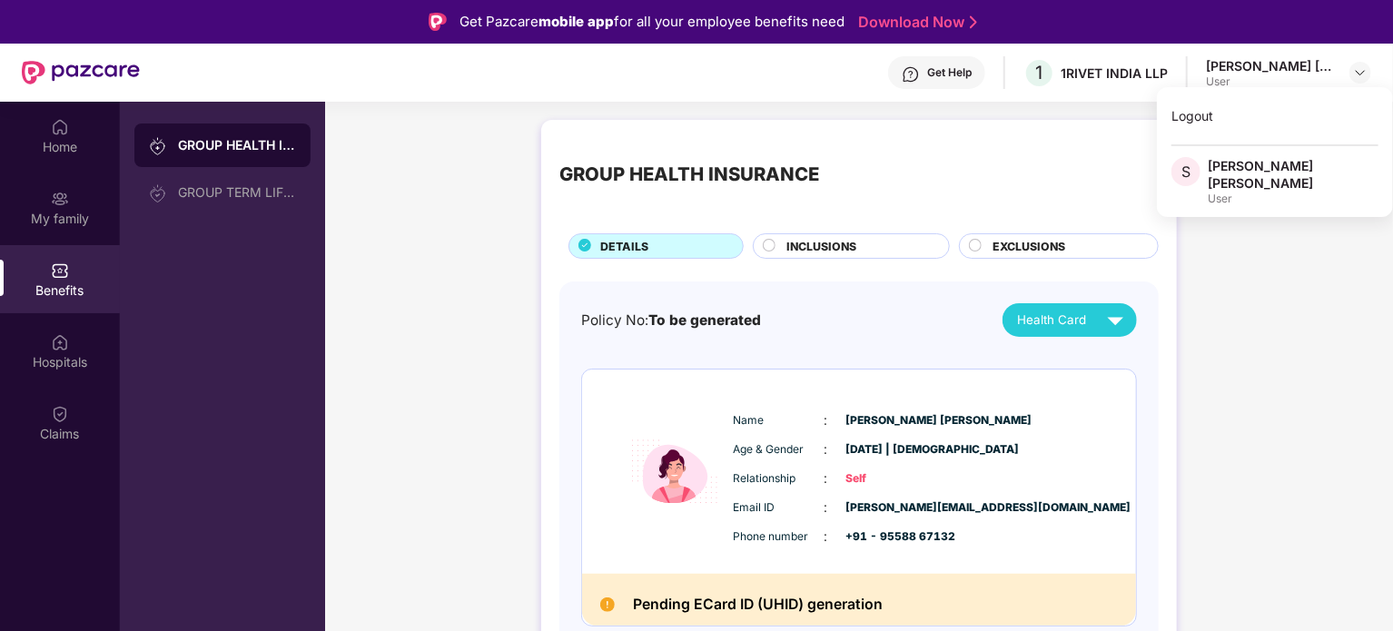
click at [1239, 192] on div "User" at bounding box center [1293, 199] width 171 height 15
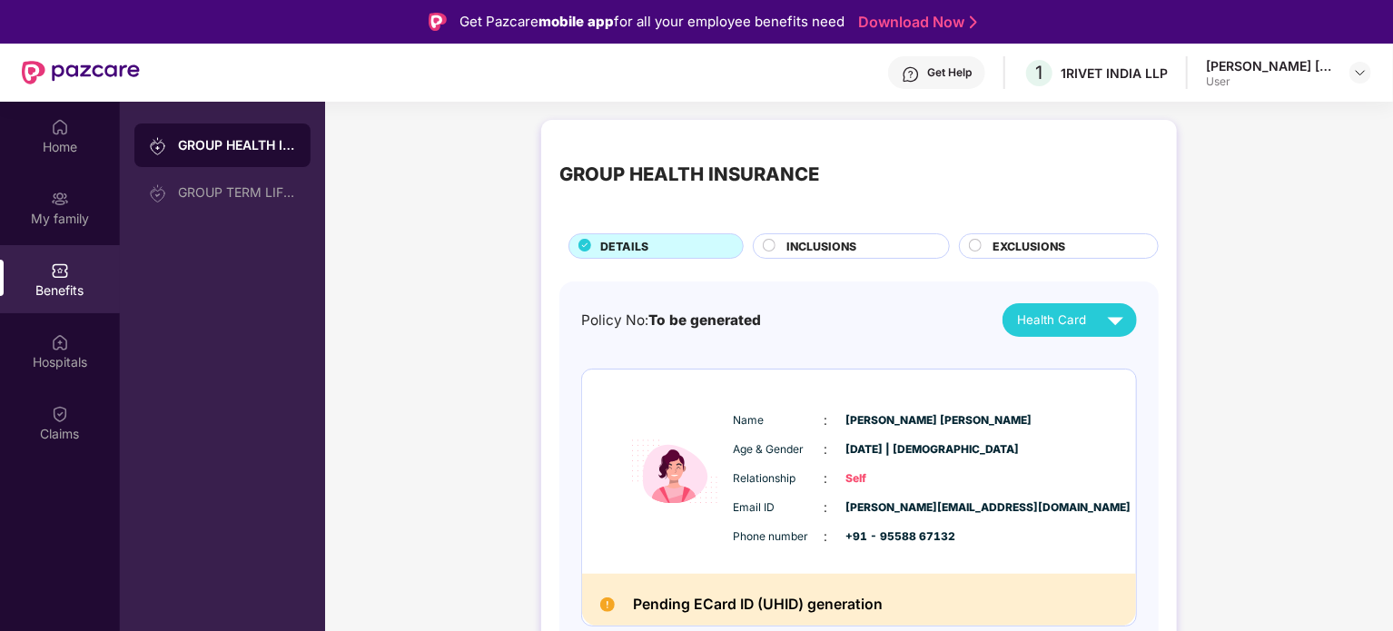
click at [1106, 70] on div "1RIVET INDIA LLP" at bounding box center [1114, 72] width 107 height 17
click at [73, 206] on div "My family" at bounding box center [60, 207] width 120 height 68
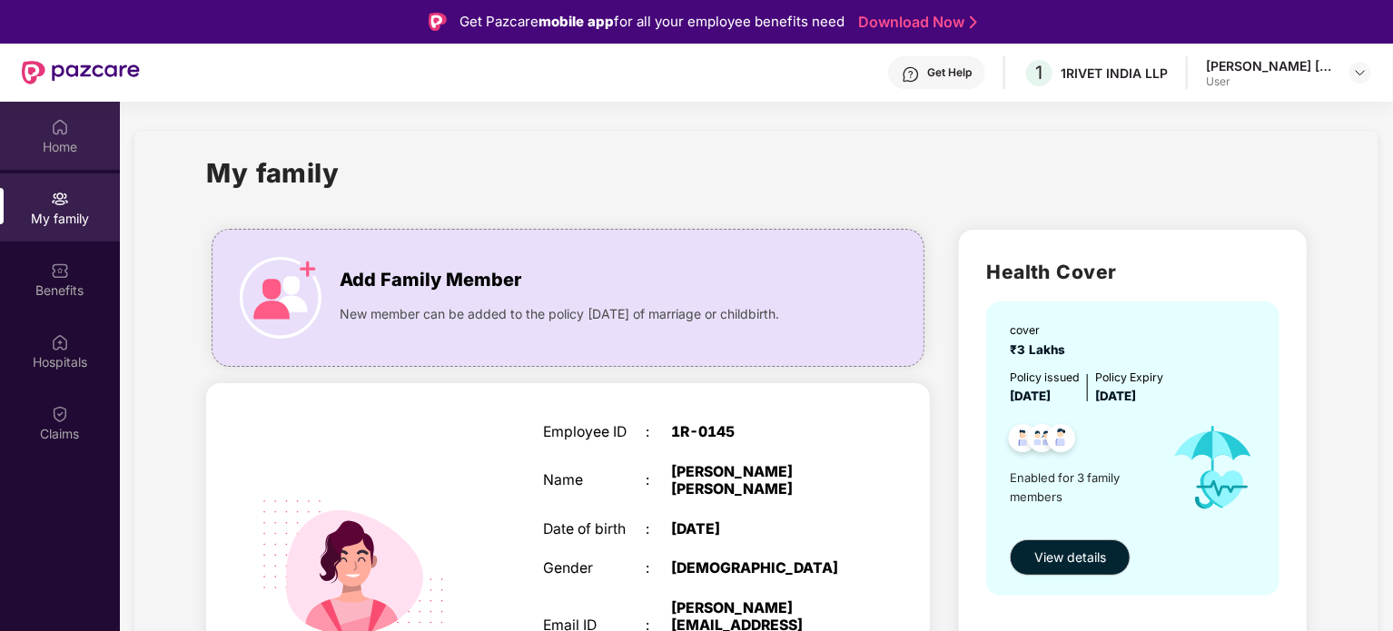
click at [64, 163] on div "Home" at bounding box center [60, 136] width 120 height 68
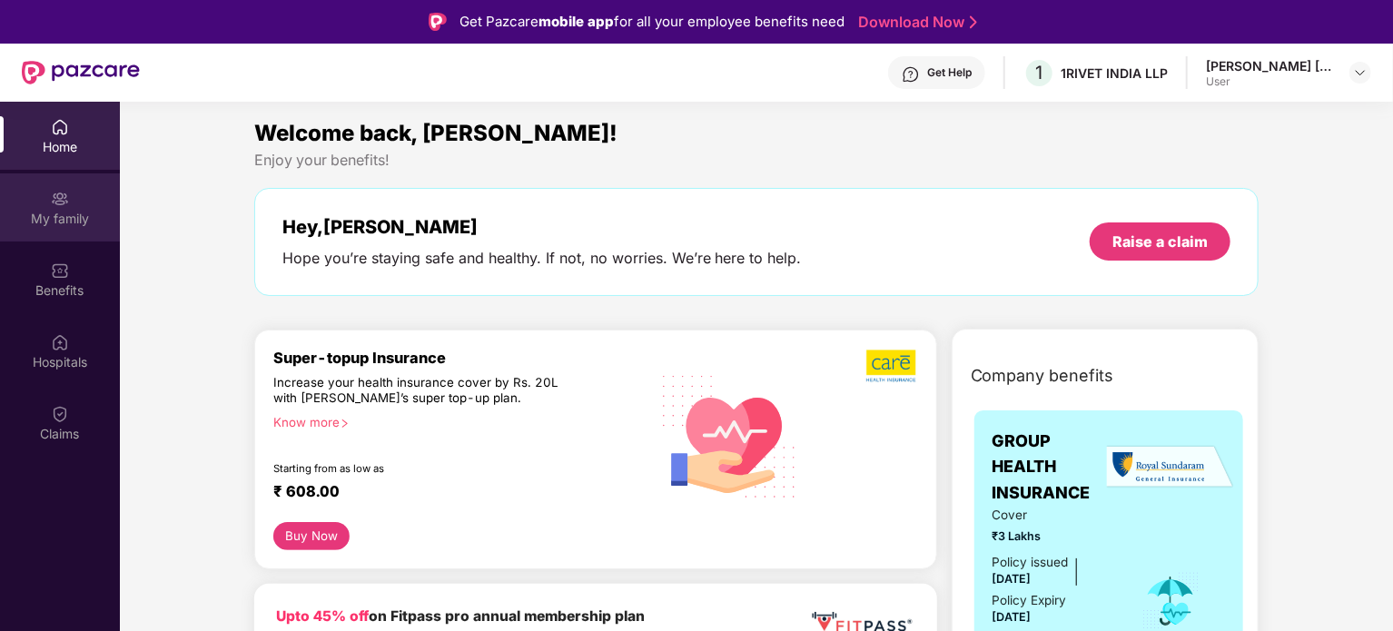
click at [61, 199] on img at bounding box center [60, 199] width 18 height 18
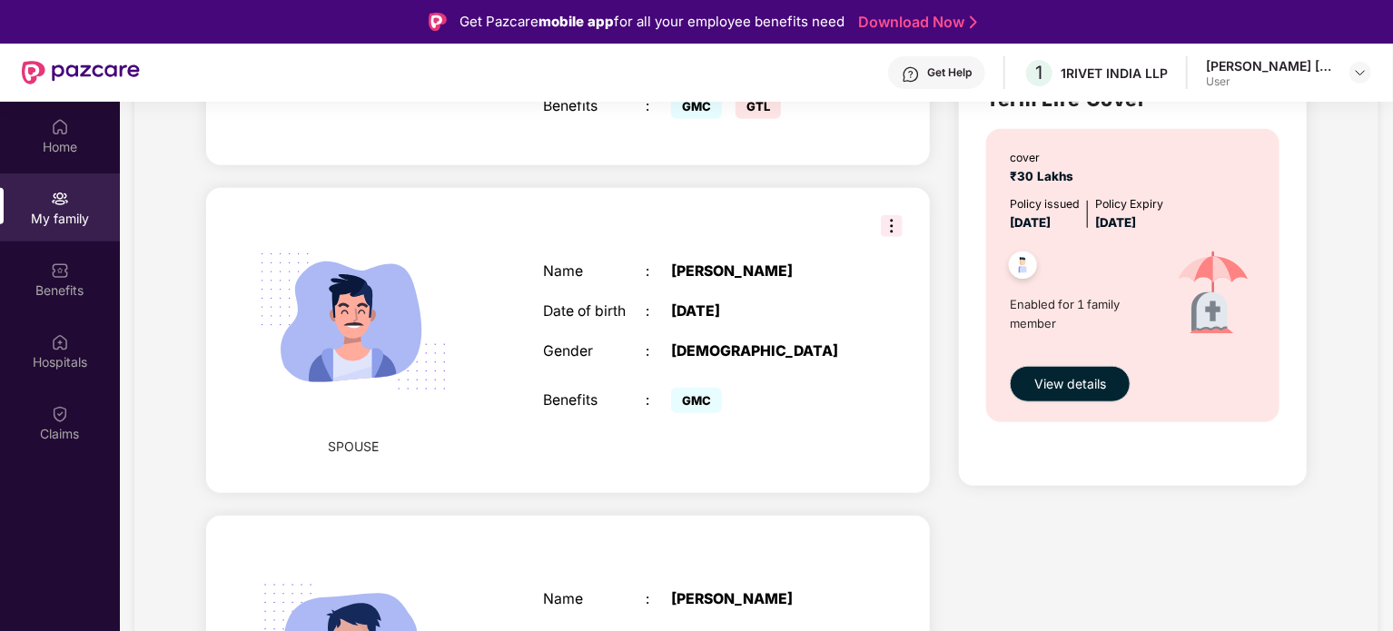
scroll to position [462, 0]
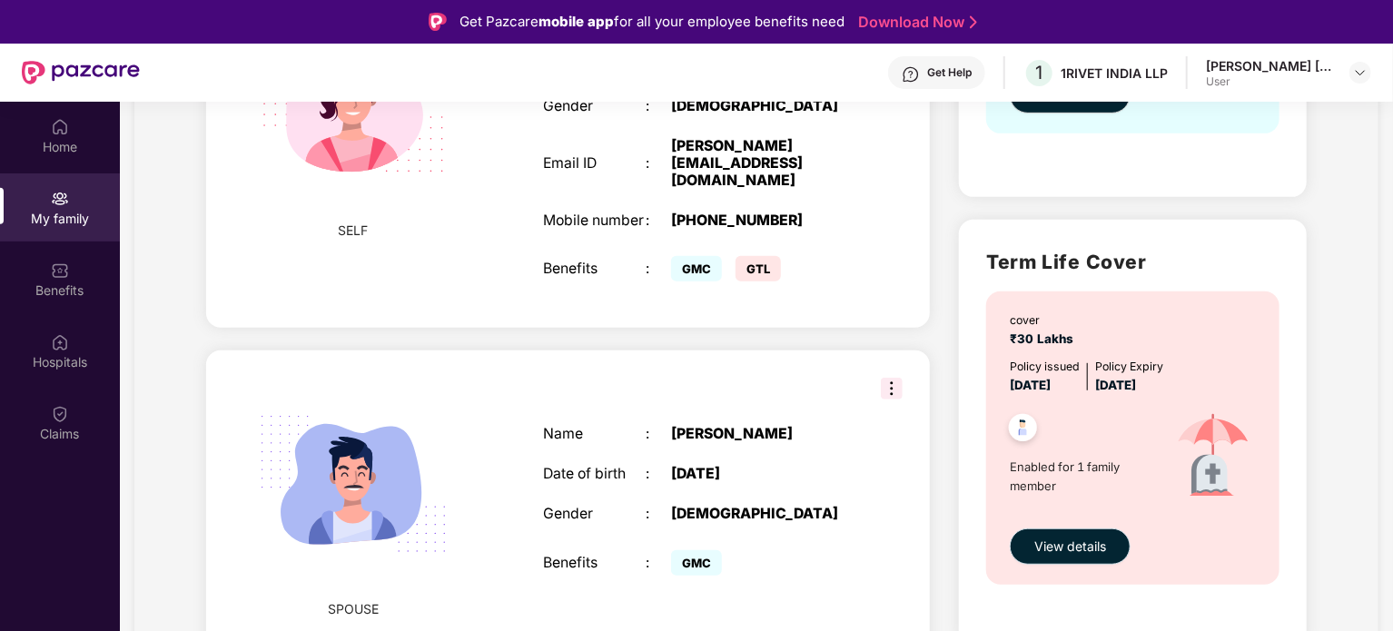
click at [1079, 552] on span "View details" at bounding box center [1070, 547] width 72 height 20
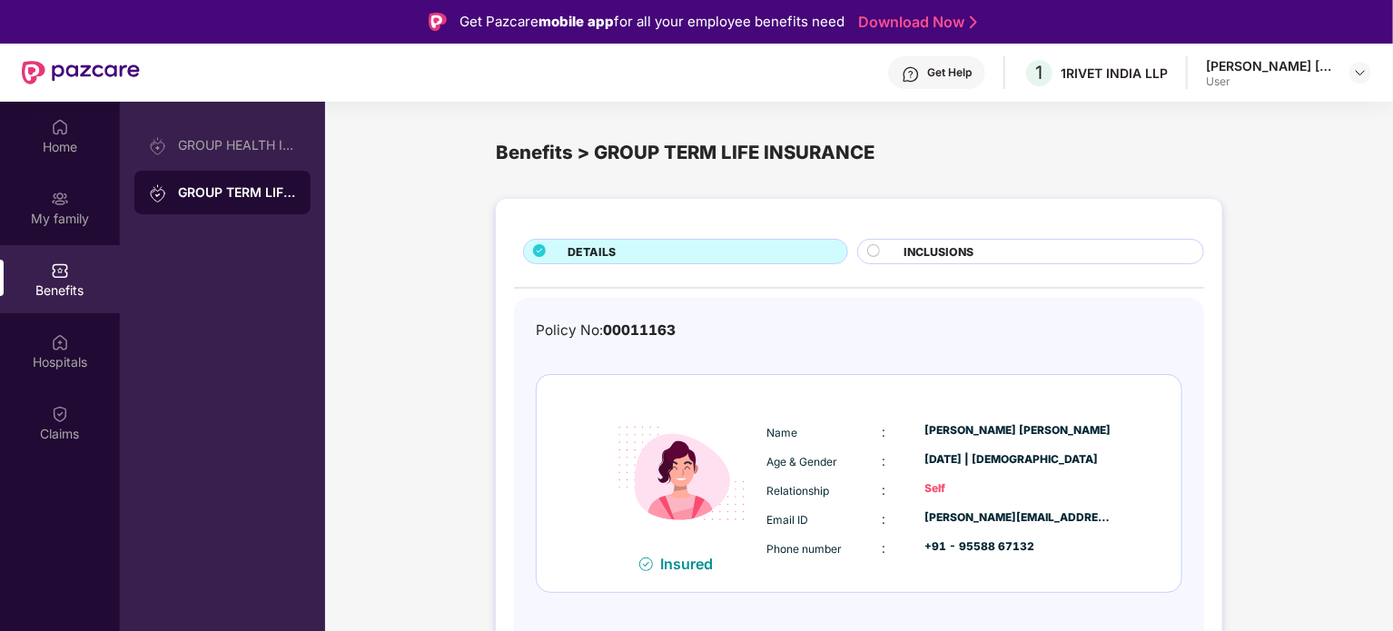
click at [1002, 260] on div "INCLUSIONS" at bounding box center [1045, 253] width 300 height 20
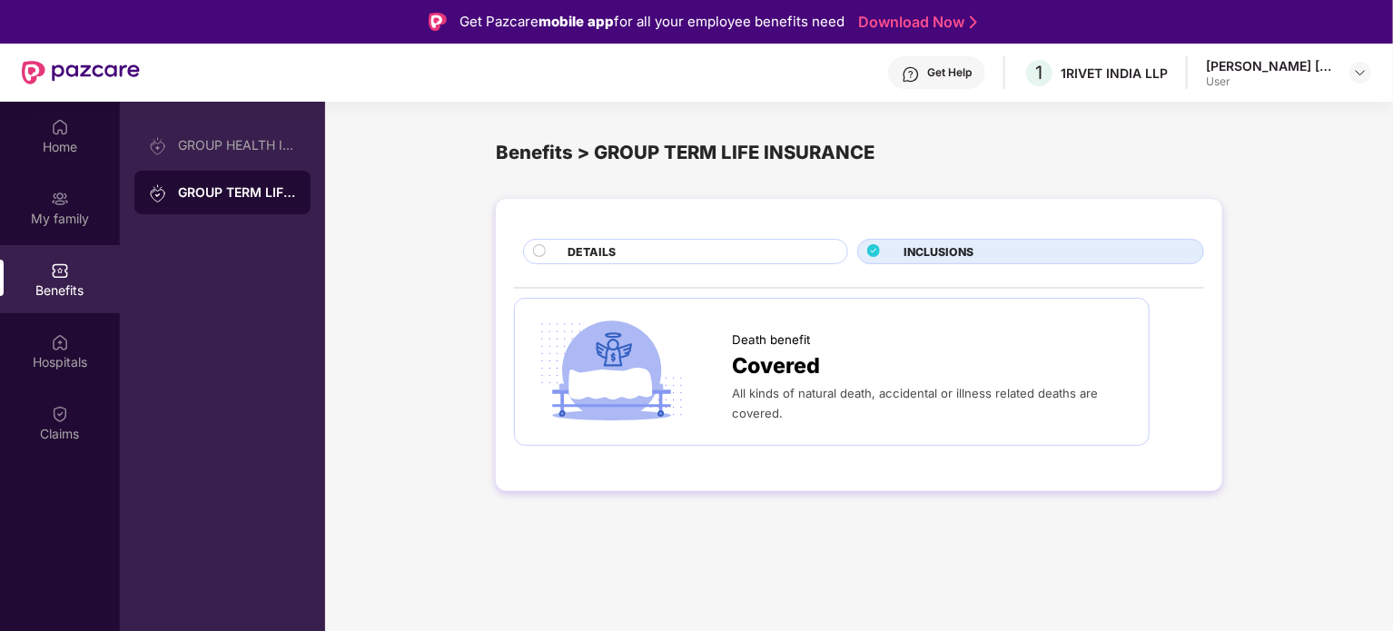
click at [652, 257] on div "DETAILS" at bounding box center [698, 253] width 280 height 20
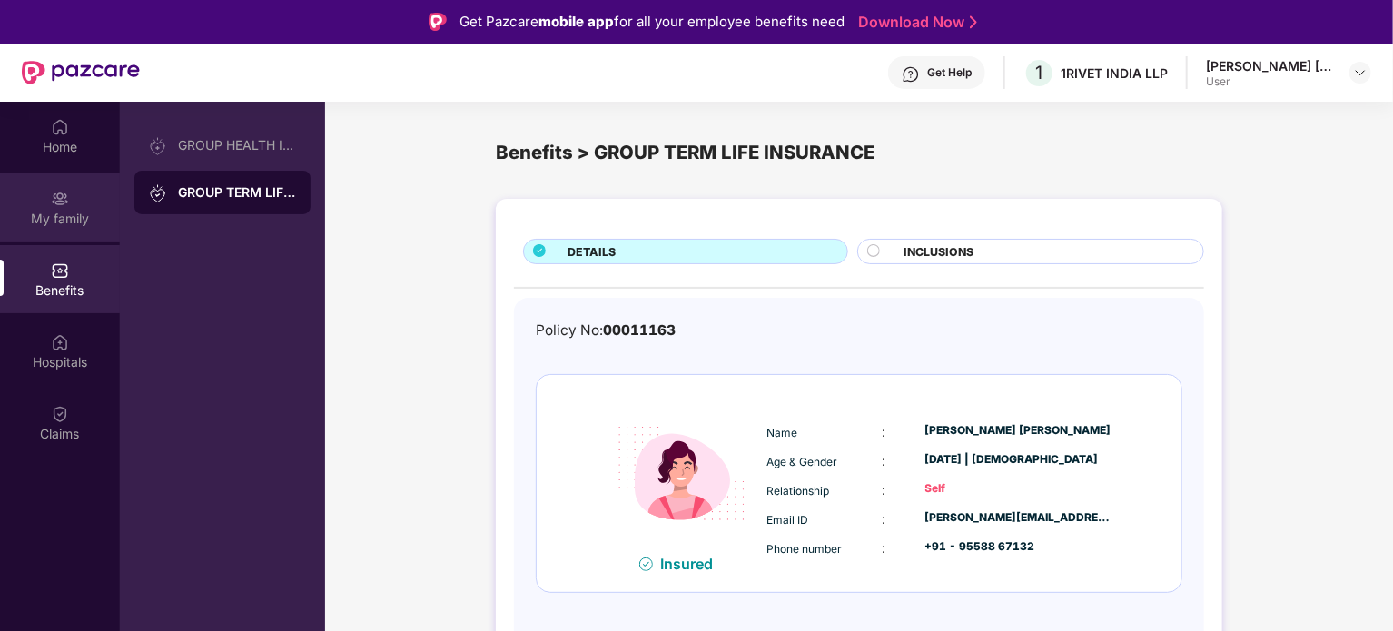
click at [56, 220] on div "My family" at bounding box center [60, 219] width 120 height 18
